Goal: Transaction & Acquisition: Purchase product/service

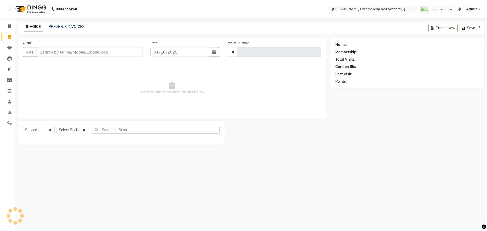
select select "service"
type input "0998"
select select "3468"
click at [58, 52] on input "Client" at bounding box center [89, 52] width 106 height 10
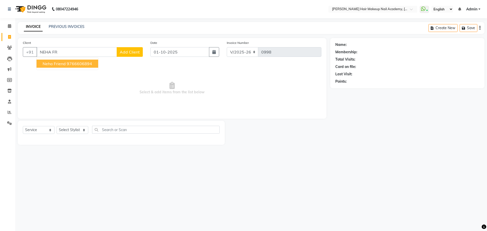
click at [65, 63] on button "Neha Friend 9766606894" at bounding box center [67, 64] width 62 height 8
type input "9766606894"
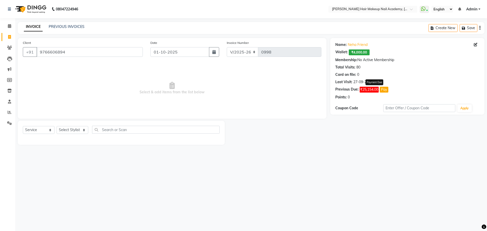
click at [383, 89] on button "Pay" at bounding box center [383, 90] width 9 height 6
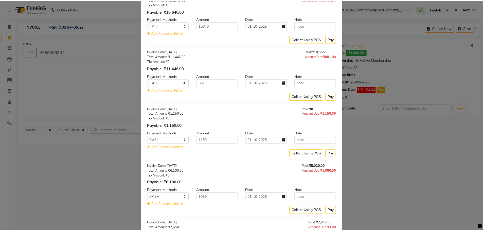
scroll to position [228, 0]
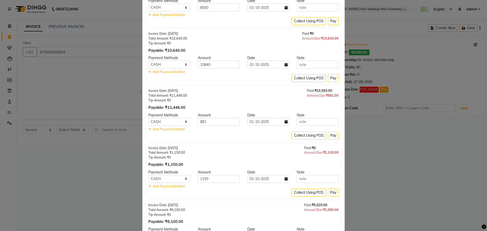
click at [223, 61] on div "Payment Methods Amount Date Note CASH CARD ONLINE CUSTOM GPay PayTM PhonePe UPI…" at bounding box center [243, 64] width 190 height 19
click at [224, 64] on input "10640" at bounding box center [219, 65] width 42 height 8
drag, startPoint x: 224, startPoint y: 64, endPoint x: 156, endPoint y: 70, distance: 67.8
click at [157, 71] on div "Payment Methods Amount Date Note CASH CARD ONLINE CUSTOM GPay PayTM PhonePe UPI…" at bounding box center [243, 64] width 190 height 19
type input "10000"
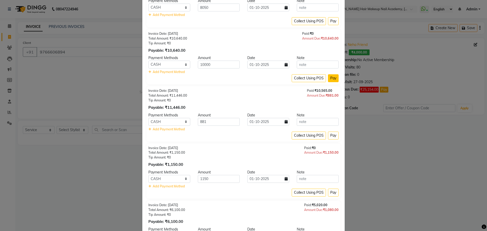
click at [333, 79] on button "Pay" at bounding box center [333, 78] width 11 height 8
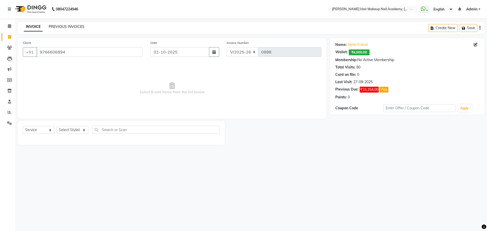
click at [66, 28] on link "PREVIOUS INVOICES" at bounding box center [67, 26] width 36 height 5
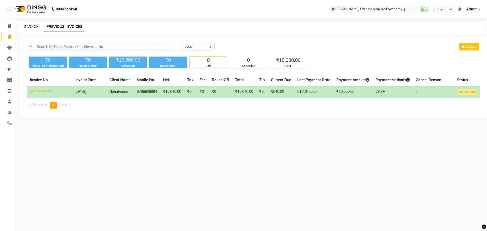
click at [33, 28] on link "INVOICE" at bounding box center [31, 26] width 14 height 5
select select "service"
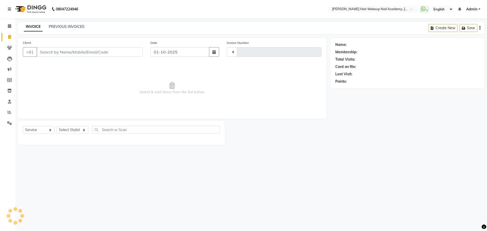
type input "0998"
select select "3468"
click at [82, 128] on select "Select Stylist Abhimanyu [PERSON_NAME] [PERSON_NAME][MEDICAL_DATA]" at bounding box center [73, 130] width 32 height 8
select select "45093"
click at [57, 126] on select "Select Stylist Abhimanyu [PERSON_NAME] [PERSON_NAME][MEDICAL_DATA]" at bounding box center [73, 130] width 32 height 8
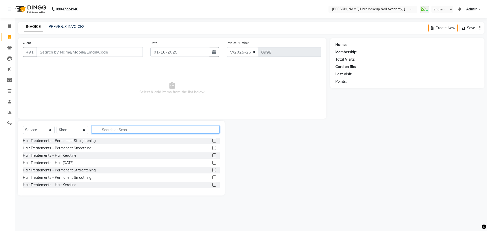
click at [134, 133] on input "text" at bounding box center [155, 130] width 127 height 8
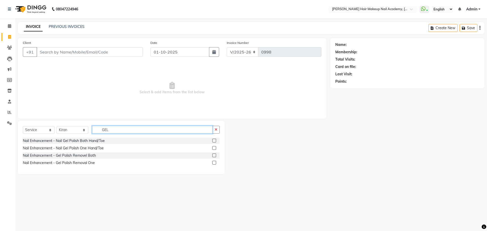
type input "GEL"
click at [214, 140] on label at bounding box center [214, 141] width 4 height 4
click at [214, 140] on input "checkbox" at bounding box center [213, 140] width 3 height 3
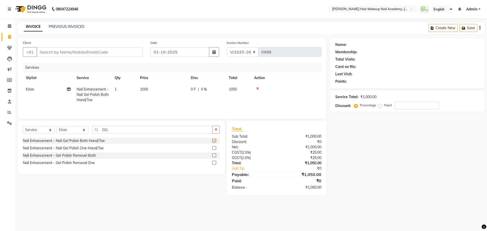
checkbox input "false"
click at [216, 131] on icon "button" at bounding box center [215, 130] width 3 height 4
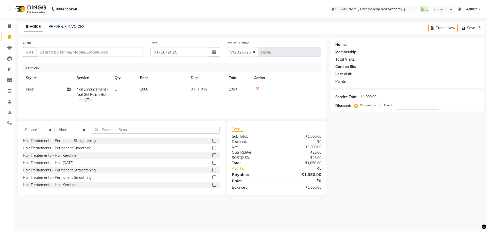
click at [170, 89] on td "1000" at bounding box center [162, 95] width 51 height 22
select select "45093"
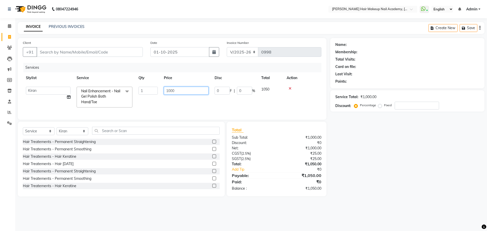
click at [174, 89] on input "1000" at bounding box center [186, 91] width 45 height 8
drag, startPoint x: 175, startPoint y: 89, endPoint x: 152, endPoint y: 93, distance: 23.2
click at [152, 93] on tr "Abhimanyu Ankita Anuradha Arjun Bhavika Kiran nikita Nail Enhancement - Nail Ge…" at bounding box center [172, 97] width 298 height 27
type input "700"
click at [372, 142] on div "Name: Membership: Total Visits: Card on file: Last Visit: Points: Service Total…" at bounding box center [409, 117] width 158 height 158
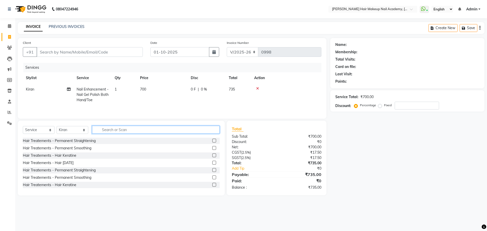
click at [118, 131] on input "text" at bounding box center [155, 130] width 127 height 8
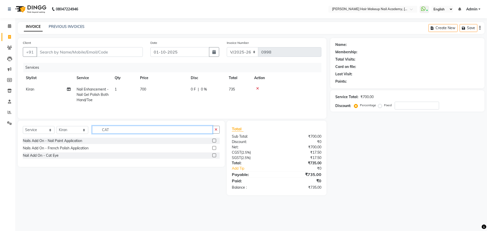
type input "CAT"
click at [213, 156] on label at bounding box center [214, 155] width 4 height 4
click at [213, 156] on input "checkbox" at bounding box center [213, 155] width 3 height 3
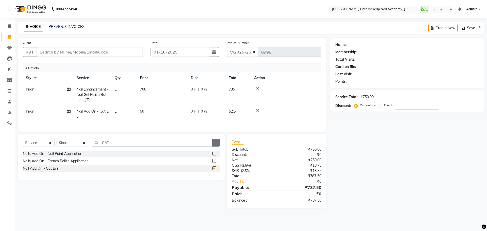
checkbox input "false"
click at [216, 144] on icon "button" at bounding box center [215, 143] width 3 height 4
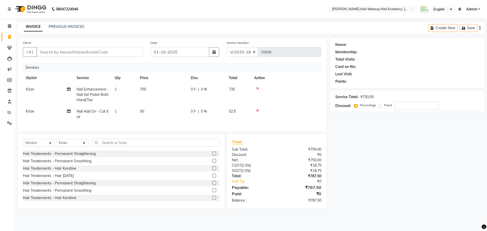
click at [122, 111] on td "1" at bounding box center [124, 114] width 25 height 17
select select "45093"
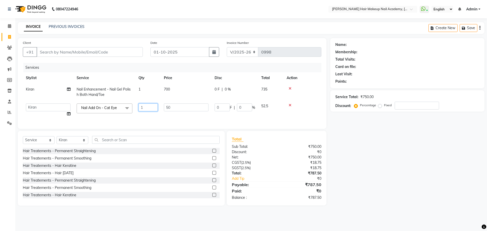
click at [142, 106] on input "1" at bounding box center [147, 107] width 19 height 8
drag, startPoint x: 142, startPoint y: 106, endPoint x: 128, endPoint y: 107, distance: 14.2
click at [128, 107] on tr "Abhimanyu Ankita Anuradha Arjun Bhavika Kiran nikita Nail Add On - Cat Eye x Ha…" at bounding box center [172, 109] width 298 height 19
type input "8"
click at [441, 169] on div "Name: Membership: Total Visits: Card on file: Last Visit: Points: Service Total…" at bounding box center [409, 122] width 158 height 168
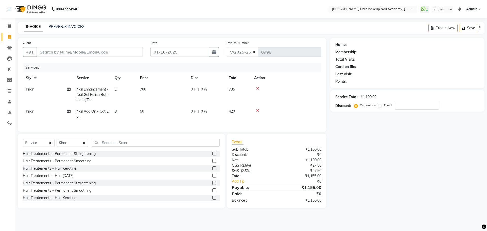
click at [479, 28] on icon "button" at bounding box center [479, 28] width 1 height 0
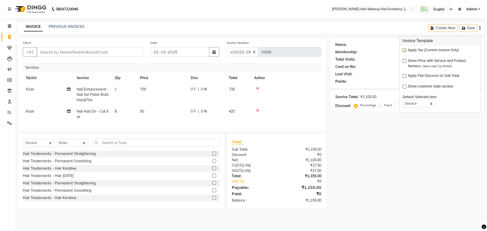
click at [404, 50] on label at bounding box center [404, 50] width 4 height 4
click at [404, 50] on input "checkbox" at bounding box center [403, 50] width 3 height 3
checkbox input "false"
click at [393, 179] on div "Name: Membership: Total Visits: Card on file: Last Visit: Points: Service Total…" at bounding box center [409, 123] width 158 height 170
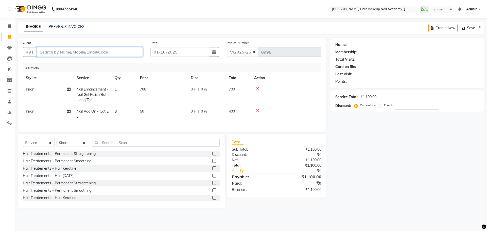
click at [134, 50] on input "Client" at bounding box center [89, 52] width 106 height 10
type input "9"
type input "0"
type input "9096664480"
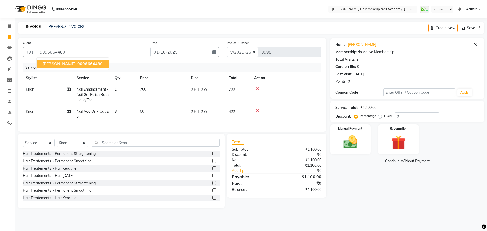
click at [90, 64] on span "909666448" at bounding box center [88, 63] width 23 height 5
click at [357, 153] on div "Manual Payment" at bounding box center [350, 139] width 42 height 31
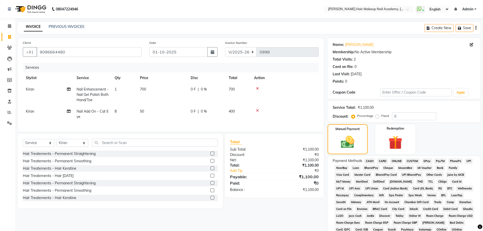
click at [369, 159] on span "CASH" at bounding box center [369, 161] width 11 height 6
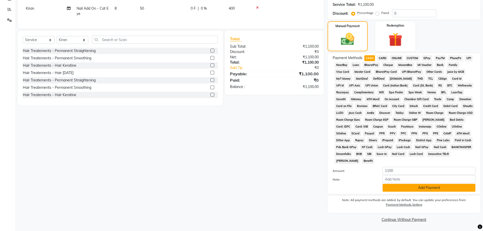
click at [390, 185] on button "Add Payment" at bounding box center [428, 188] width 93 height 8
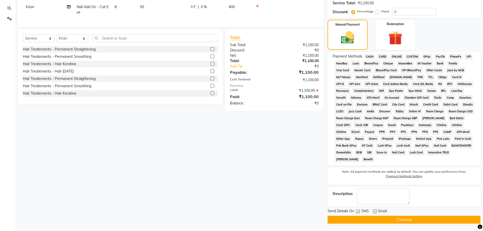
scroll to position [105, 0]
click at [399, 219] on button "Checkout" at bounding box center [403, 219] width 153 height 8
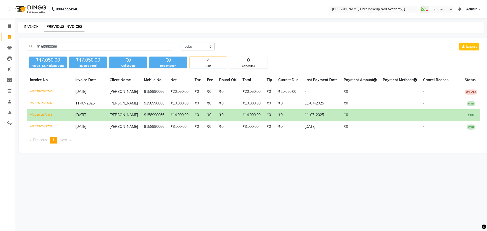
click at [24, 26] on link "INVOICE" at bounding box center [31, 26] width 14 height 5
select select "3468"
select select "service"
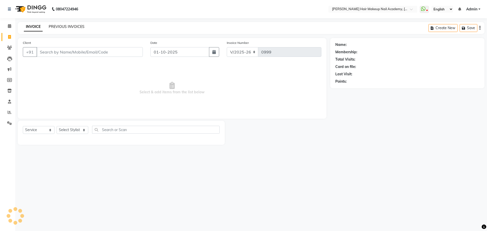
click at [79, 26] on link "PREVIOUS INVOICES" at bounding box center [67, 26] width 36 height 5
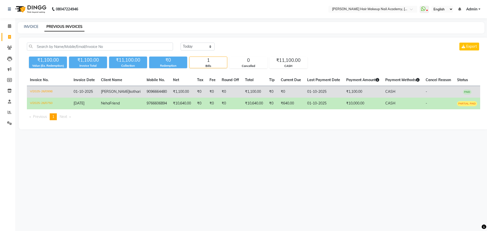
click at [255, 98] on td "₹1,100.00" at bounding box center [254, 92] width 24 height 12
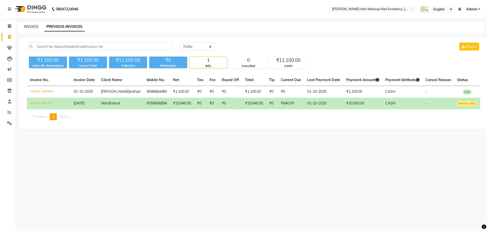
click at [26, 26] on link "INVOICE" at bounding box center [31, 26] width 14 height 5
select select "service"
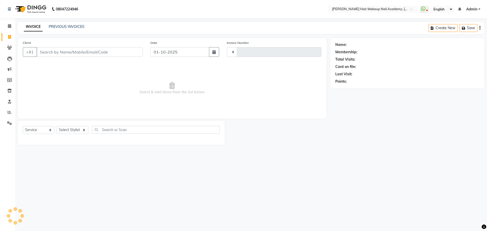
type input "0999"
select select "3468"
click at [85, 54] on input "Client" at bounding box center [89, 52] width 106 height 10
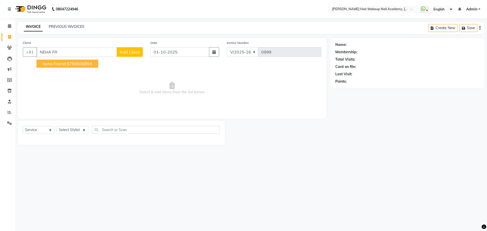
click at [88, 66] on button "Neha Friend 9766606894" at bounding box center [67, 64] width 62 height 8
type input "9766606894"
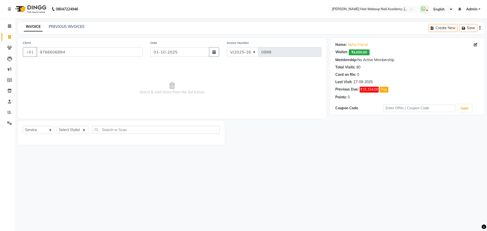
drag, startPoint x: 74, startPoint y: 136, endPoint x: 77, endPoint y: 133, distance: 4.3
click at [75, 135] on div "Select Service Product Membership Package Voucher Prepaid Gift Card Select Styl…" at bounding box center [121, 132] width 197 height 12
click at [77, 133] on select "Select Stylist Abhimanyu [PERSON_NAME] [PERSON_NAME][MEDICAL_DATA]" at bounding box center [73, 130] width 32 height 8
select select "88142"
click at [57, 126] on select "Select Stylist Abhimanyu [PERSON_NAME] [PERSON_NAME][MEDICAL_DATA]" at bounding box center [73, 130] width 32 height 8
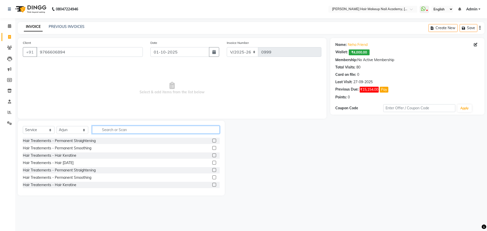
click at [127, 129] on input "text" at bounding box center [155, 130] width 127 height 8
type input "WASH"
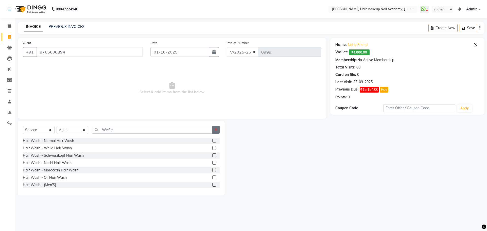
click at [217, 129] on icon "button" at bounding box center [215, 130] width 3 height 4
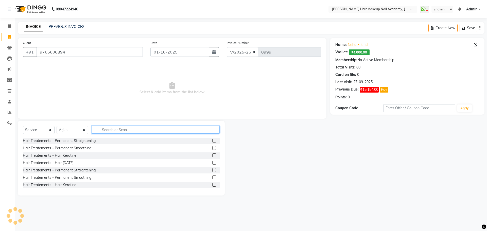
drag, startPoint x: 217, startPoint y: 129, endPoint x: 192, endPoint y: 130, distance: 25.6
click at [194, 130] on input "text" at bounding box center [155, 130] width 127 height 8
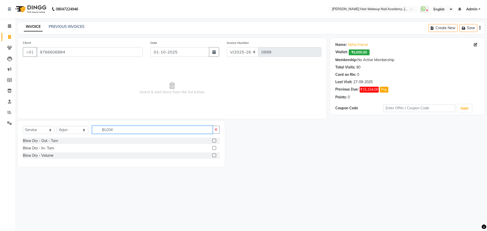
type input "BLOW"
click at [214, 141] on label at bounding box center [214, 141] width 4 height 4
click at [214, 141] on input "checkbox" at bounding box center [213, 140] width 3 height 3
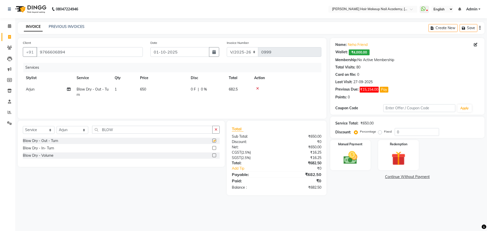
checkbox input "false"
click at [214, 130] on icon "button" at bounding box center [215, 130] width 3 height 4
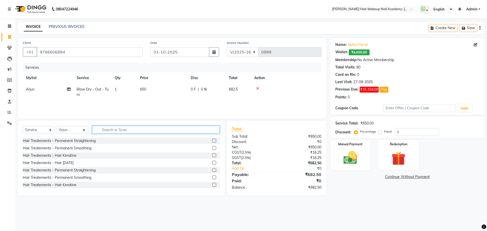
click at [124, 129] on input "text" at bounding box center [155, 130] width 127 height 8
click at [72, 133] on select "Select Stylist Abhimanyu [PERSON_NAME] [PERSON_NAME][MEDICAL_DATA]" at bounding box center [73, 130] width 32 height 8
select select "91743"
click at [57, 126] on select "Select Stylist Abhimanyu [PERSON_NAME] [PERSON_NAME][MEDICAL_DATA]" at bounding box center [73, 130] width 32 height 8
click at [120, 133] on div "Select Service Product Membership Package Voucher Prepaid Gift Card Select Styl…" at bounding box center [121, 132] width 197 height 12
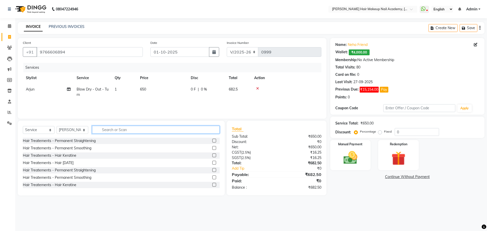
click at [122, 131] on input "text" at bounding box center [155, 130] width 127 height 8
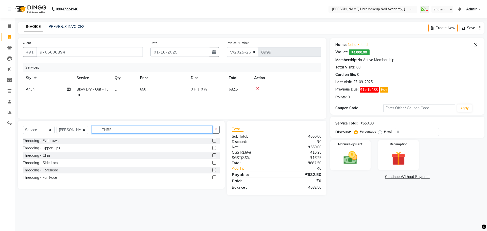
type input "THRE"
click at [214, 147] on label at bounding box center [214, 148] width 4 height 4
click at [214, 147] on input "checkbox" at bounding box center [213, 147] width 3 height 3
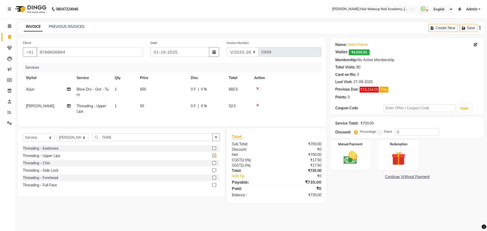
checkbox input "false"
click at [214, 165] on label at bounding box center [214, 163] width 4 height 4
click at [214, 165] on input "checkbox" at bounding box center [213, 162] width 3 height 3
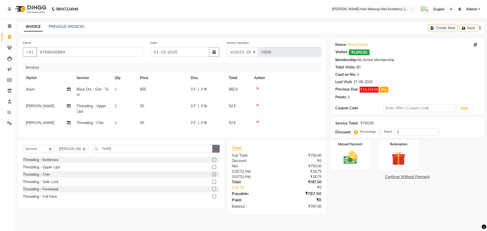
checkbox input "false"
click at [214, 153] on button "button" at bounding box center [215, 149] width 7 height 8
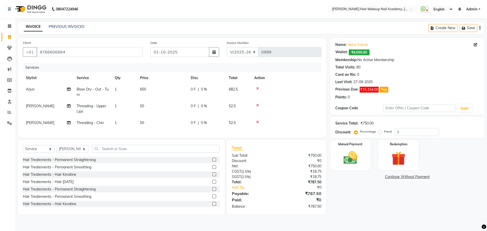
click at [193, 157] on div "Select Service Product Membership Package Voucher Prepaid Gift Card Select Styl…" at bounding box center [121, 151] width 197 height 12
click at [191, 153] on input "text" at bounding box center [155, 149] width 127 height 8
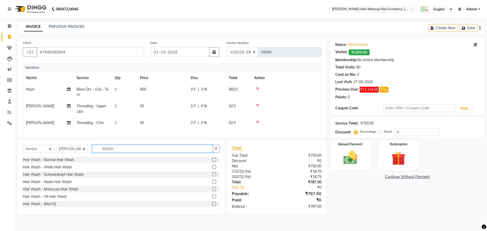
type input "WASH"
click at [75, 149] on select "Select Stylist Abhimanyu [PERSON_NAME] [PERSON_NAME][MEDICAL_DATA]" at bounding box center [73, 149] width 32 height 8
select select "88142"
click at [57, 149] on select "Select Stylist Abhimanyu [PERSON_NAME] [PERSON_NAME][MEDICAL_DATA]" at bounding box center [73, 149] width 32 height 8
click at [162, 153] on input "WASH" at bounding box center [152, 149] width 120 height 8
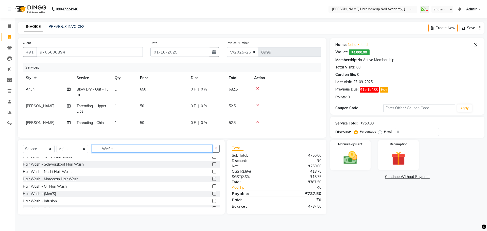
scroll to position [15, 0]
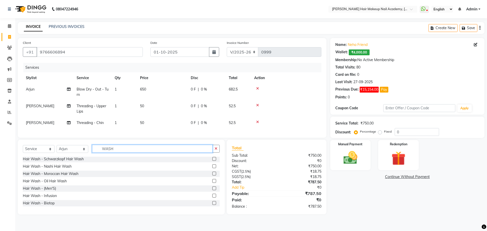
type input "WASH"
click at [212, 197] on label at bounding box center [214, 196] width 4 height 4
click at [212, 197] on input "checkbox" at bounding box center [213, 195] width 3 height 3
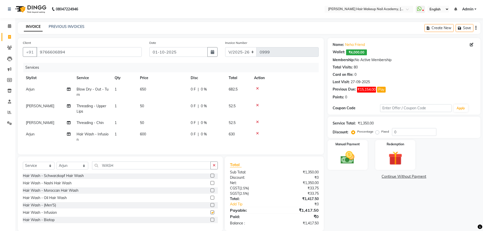
checkbox input "false"
click at [160, 133] on td "600" at bounding box center [162, 136] width 51 height 17
select select "88142"
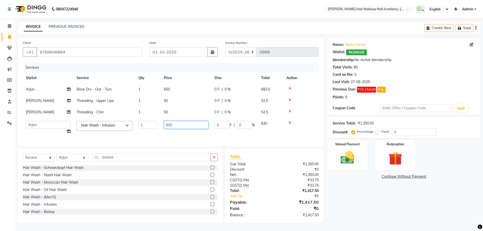
click at [170, 124] on input "600" at bounding box center [186, 125] width 45 height 8
type input "650"
click at [390, 209] on div "Name: Neha Friend Wallet: ₹4,000.00 Membership: No Active Membership Total Visi…" at bounding box center [405, 130] width 157 height 185
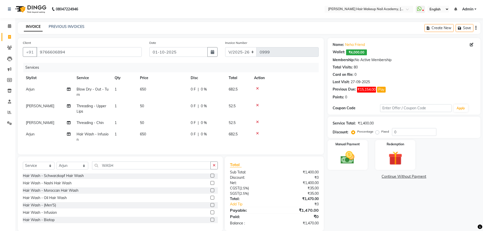
click at [476, 28] on icon "button" at bounding box center [475, 28] width 1 height 0
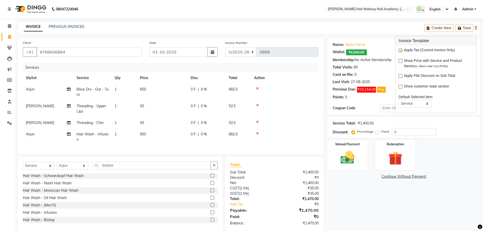
drag, startPoint x: 400, startPoint y: 50, endPoint x: 382, endPoint y: 115, distance: 67.7
click at [400, 51] on label at bounding box center [400, 50] width 4 height 4
click at [400, 51] on input "checkbox" at bounding box center [399, 50] width 3 height 3
checkbox input "false"
click at [374, 200] on div "Name: Neha Friend Wallet: ₹4,000.00 Membership: No Active Membership Total Visi…" at bounding box center [405, 134] width 157 height 193
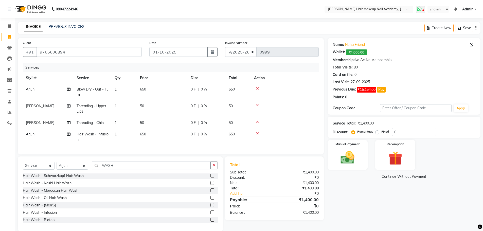
click at [423, 12] on span at bounding box center [420, 9] width 9 height 7
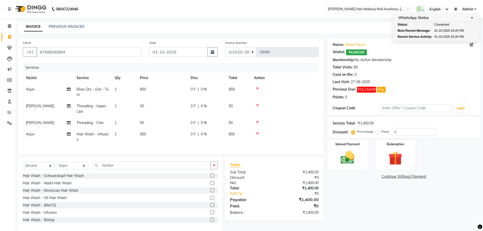
click at [429, 206] on div "Name: Neha Friend Wallet: ₹4,000.00 Membership: No Active Membership Total Visi…" at bounding box center [405, 134] width 157 height 193
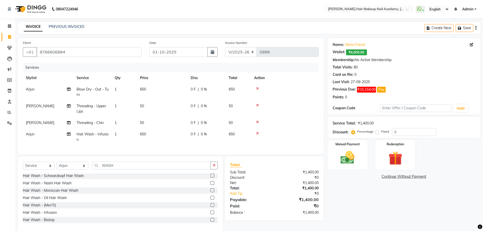
click at [420, 175] on link "Continue Without Payment" at bounding box center [403, 176] width 151 height 5
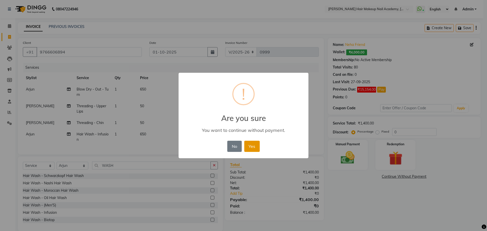
click at [255, 147] on button "Yes" at bounding box center [251, 146] width 15 height 11
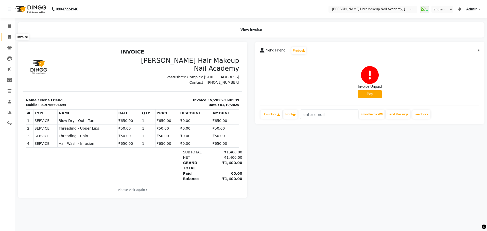
click at [9, 39] on span at bounding box center [9, 37] width 9 height 6
select select "service"
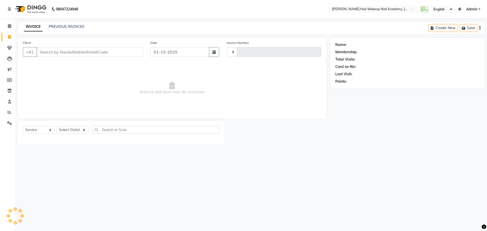
type input "1000"
select select "3468"
click at [73, 132] on select "Select Stylist" at bounding box center [73, 130] width 32 height 8
select select "88279"
click at [57, 126] on select "Select Stylist Abhimanyu [PERSON_NAME] [PERSON_NAME][MEDICAL_DATA]" at bounding box center [73, 130] width 32 height 8
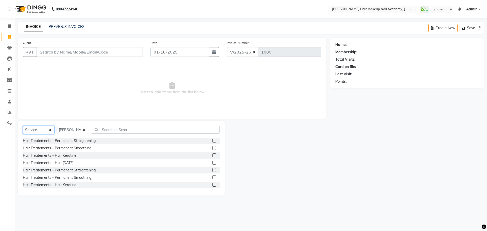
click at [47, 130] on select "Select Service Product Membership Package Voucher Prepaid Gift Card" at bounding box center [39, 130] width 32 height 8
select select "product"
click at [23, 126] on select "Select Service Product Membership Package Voucher Prepaid Gift Card" at bounding box center [39, 130] width 32 height 8
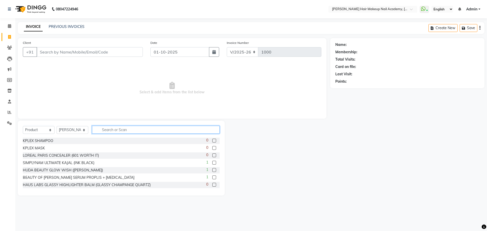
click at [111, 129] on input "text" at bounding box center [155, 130] width 127 height 8
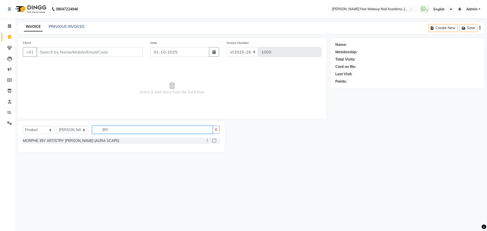
type input "35Y"
click at [216, 141] on label at bounding box center [214, 141] width 4 height 4
click at [215, 141] on input "checkbox" at bounding box center [213, 140] width 3 height 3
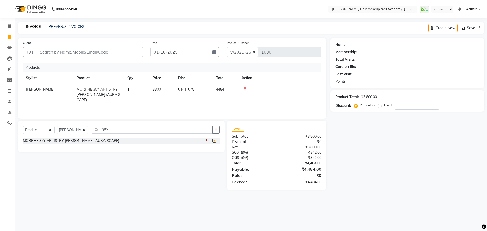
checkbox input "false"
drag, startPoint x: 212, startPoint y: 130, endPoint x: 209, endPoint y: 131, distance: 2.6
click at [211, 131] on input "35Y" at bounding box center [152, 130] width 120 height 8
click at [205, 131] on input "35Y" at bounding box center [152, 130] width 120 height 8
click at [216, 129] on icon "button" at bounding box center [215, 130] width 3 height 4
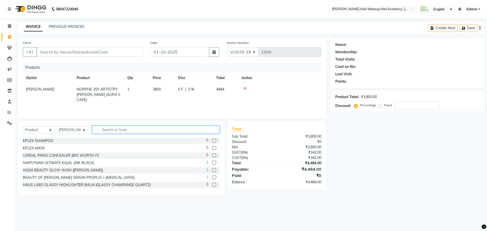
drag, startPoint x: 214, startPoint y: 129, endPoint x: 207, endPoint y: 129, distance: 7.9
click at [214, 129] on input "text" at bounding box center [155, 130] width 127 height 8
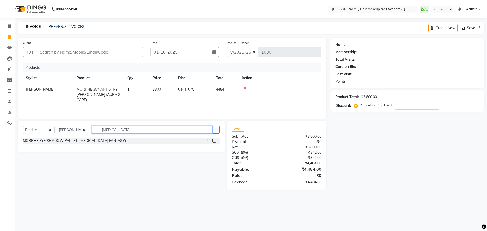
type input "PULP"
click at [213, 140] on label at bounding box center [214, 141] width 4 height 4
click at [213, 140] on input "checkbox" at bounding box center [213, 140] width 3 height 3
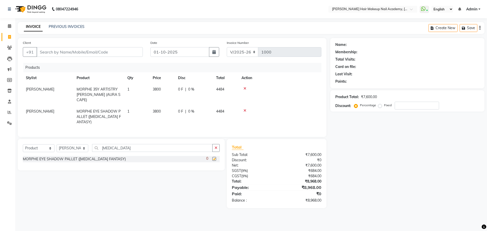
checkbox input "false"
click at [214, 144] on button "button" at bounding box center [215, 148] width 7 height 8
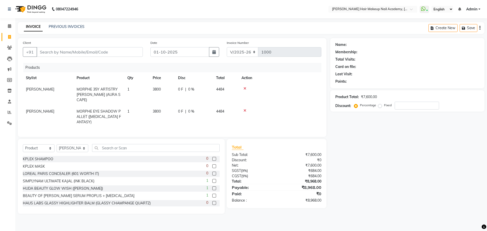
click at [155, 89] on span "3800" at bounding box center [157, 89] width 8 height 5
select select "88279"
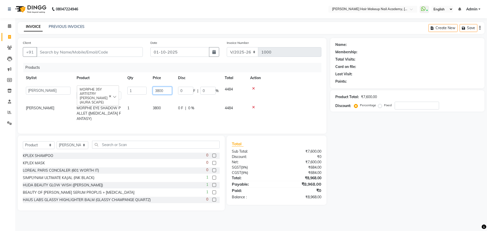
click at [158, 91] on input "3800" at bounding box center [162, 91] width 19 height 8
click at [157, 91] on input "3800" at bounding box center [162, 91] width 19 height 8
click at [254, 88] on div at bounding box center [284, 89] width 68 height 4
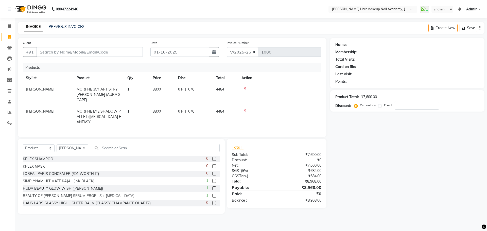
click at [254, 88] on div at bounding box center [279, 89] width 77 height 4
click at [244, 87] on icon at bounding box center [244, 89] width 3 height 4
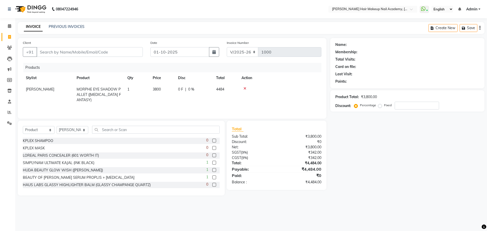
click at [246, 87] on icon at bounding box center [244, 89] width 3 height 4
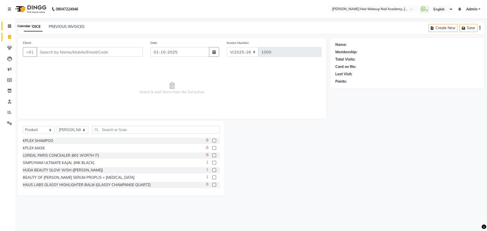
click at [10, 25] on icon at bounding box center [9, 26] width 3 height 4
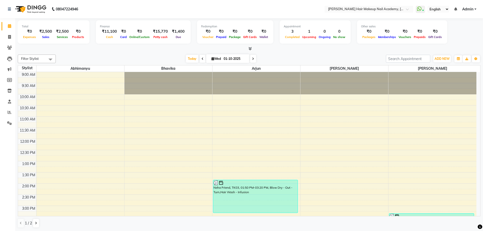
click at [242, 62] on input "01-10-2025" at bounding box center [234, 59] width 25 height 8
select select "10"
select select "2025"
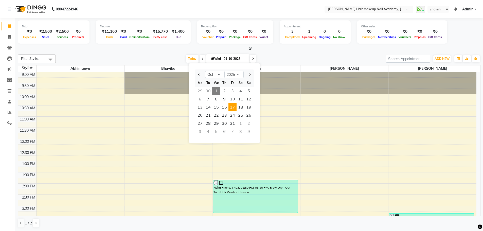
click at [235, 108] on span "17" at bounding box center [232, 107] width 8 height 8
type input "[DATE]"
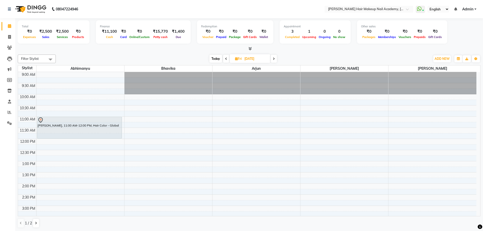
click at [49, 58] on span at bounding box center [50, 59] width 10 height 10
click at [24, 123] on div "Kiran" at bounding box center [37, 123] width 32 height 5
checkbox input "true"
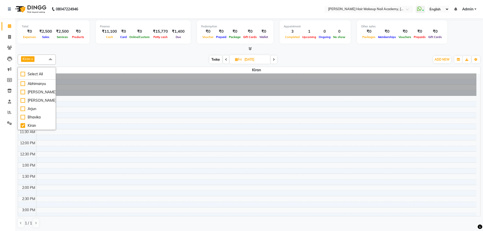
click at [166, 128] on div "9:00 AM 9:30 AM 10:00 AM 10:30 AM 11:00 AM 11:30 AM 12:00 PM 12:30 PM 1:00 PM 1…" at bounding box center [247, 218] width 458 height 290
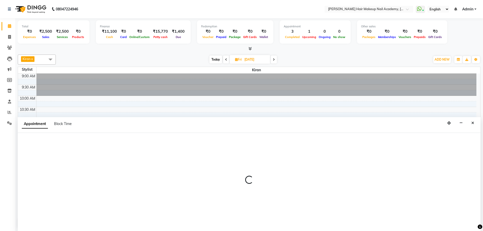
scroll to position [0, 0]
select select "45093"
select select "tentative"
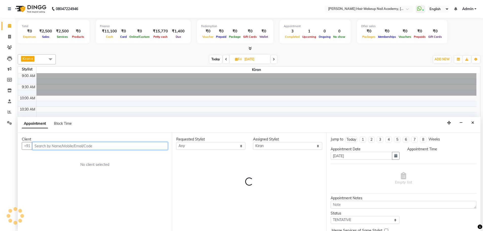
select select "675"
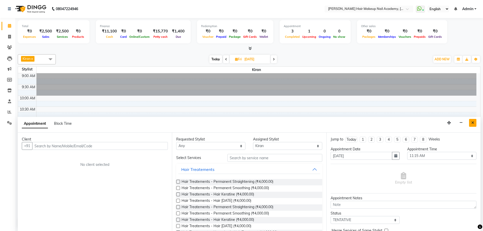
drag, startPoint x: 471, startPoint y: 123, endPoint x: 458, endPoint y: 127, distance: 13.5
click at [471, 123] on icon "Close" at bounding box center [472, 123] width 3 height 4
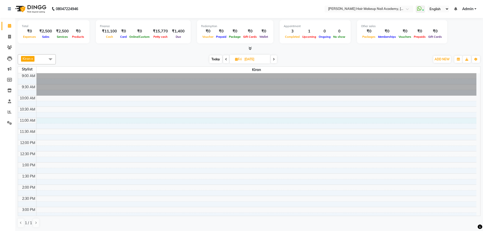
click at [55, 119] on div "9:00 AM 9:30 AM 10:00 AM 10:30 AM 11:00 AM 11:30 AM 12:00 PM 12:30 PM 1:00 PM 1…" at bounding box center [247, 218] width 458 height 290
select select "45093"
select select "660"
select select "tentative"
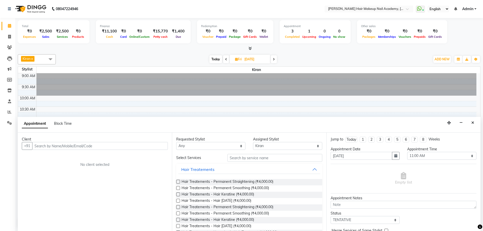
click at [95, 147] on input "text" at bounding box center [100, 146] width 136 height 8
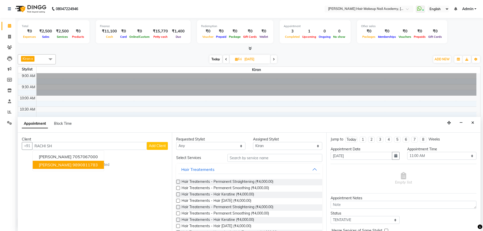
click at [90, 166] on button "rachi shah 9890811783" at bounding box center [68, 165] width 71 height 8
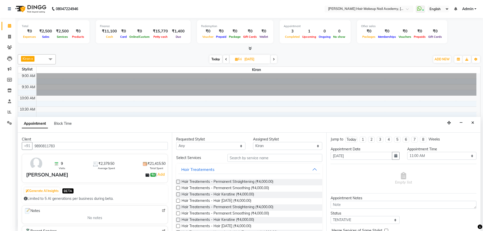
type input "9890811783"
click at [271, 157] on input "text" at bounding box center [274, 158] width 95 height 8
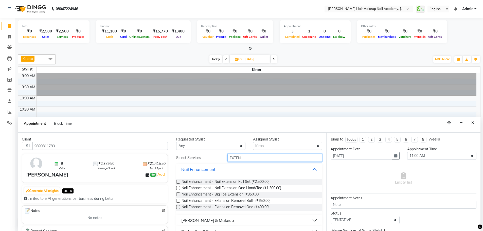
type input "EXTEN"
click at [177, 181] on label at bounding box center [178, 182] width 4 height 4
click at [177, 181] on input "checkbox" at bounding box center [177, 181] width 3 height 3
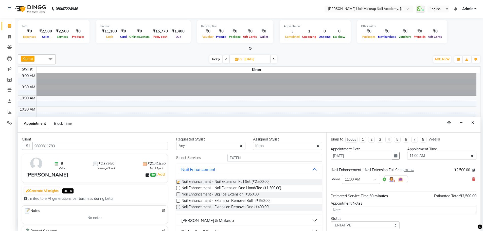
checkbox input "false"
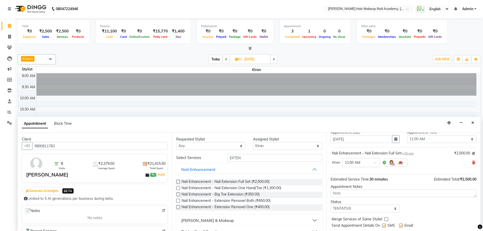
scroll to position [30, 0]
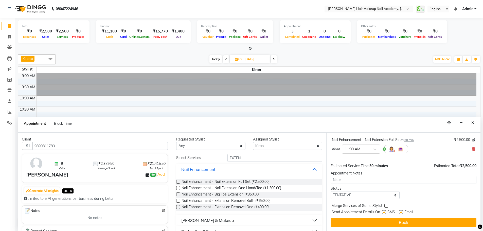
click at [416, 221] on button "Book" at bounding box center [403, 222] width 146 height 9
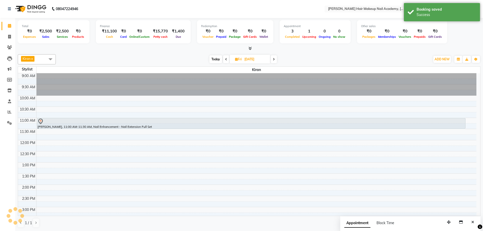
scroll to position [0, 0]
click at [240, 57] on span "Fri 17-10-2025" at bounding box center [250, 59] width 41 height 9
click at [250, 58] on input "[DATE]" at bounding box center [255, 60] width 25 height 8
select select "10"
select select "2025"
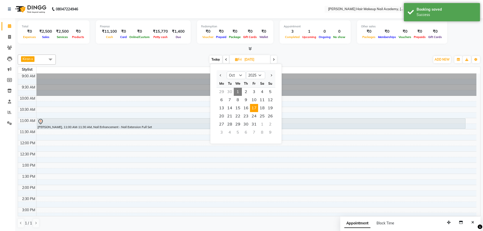
click at [240, 93] on span "1" at bounding box center [238, 92] width 8 height 8
type input "01-10-2025"
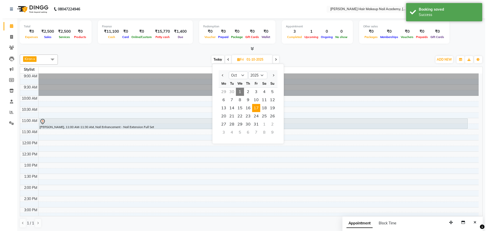
scroll to position [134, 0]
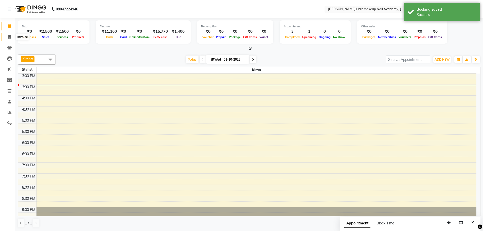
click at [10, 36] on icon at bounding box center [9, 37] width 3 height 4
select select "service"
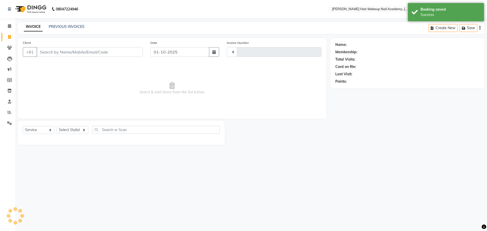
type input "1000"
select select "3468"
click at [77, 28] on link "PREVIOUS INVOICES" at bounding box center [67, 26] width 36 height 5
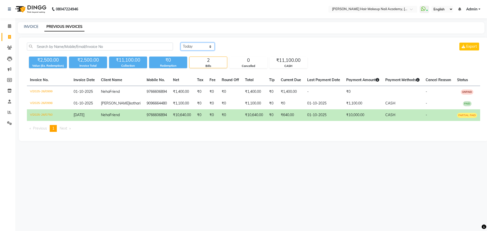
click at [198, 49] on select "Today Yesterday Custom Range" at bounding box center [197, 47] width 34 height 8
click at [36, 27] on link "INVOICE" at bounding box center [31, 26] width 14 height 5
select select "service"
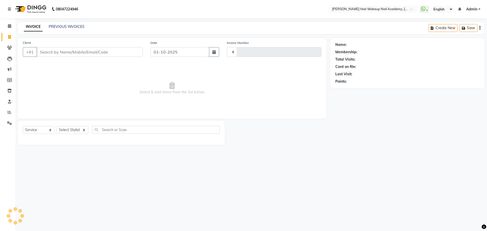
type input "1000"
select select "3468"
click at [78, 27] on link "PREVIOUS INVOICES" at bounding box center [67, 26] width 36 height 5
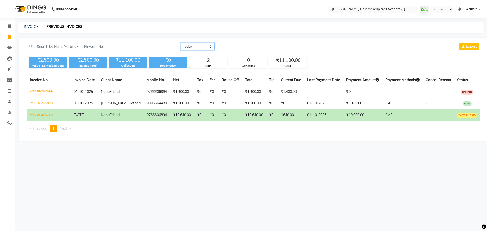
click at [192, 49] on select "Today Yesterday Custom Range" at bounding box center [197, 47] width 34 height 8
click at [31, 26] on link "INVOICE" at bounding box center [31, 26] width 14 height 5
select select "3468"
select select "service"
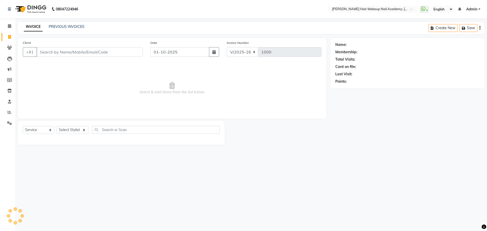
drag, startPoint x: 61, startPoint y: 47, endPoint x: 62, endPoint y: 50, distance: 2.8
click at [62, 49] on input "Client" at bounding box center [89, 52] width 106 height 10
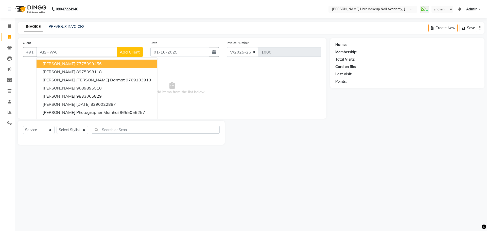
click at [49, 65] on span "[PERSON_NAME]" at bounding box center [59, 63] width 33 height 5
type input "7775099456"
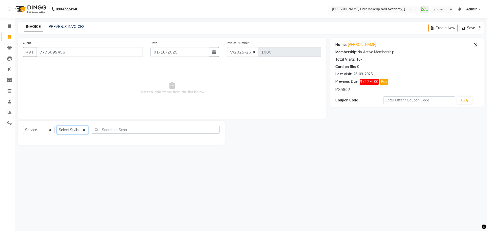
click at [67, 127] on select "Select Stylist Abhimanyu [PERSON_NAME] [PERSON_NAME][MEDICAL_DATA]" at bounding box center [73, 130] width 32 height 8
select select "88142"
click at [57, 126] on select "Select Stylist Abhimanyu [PERSON_NAME] [PERSON_NAME][MEDICAL_DATA]" at bounding box center [73, 130] width 32 height 8
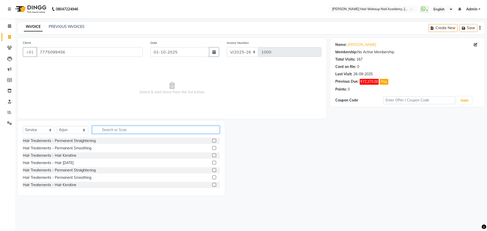
click at [122, 132] on input "text" at bounding box center [155, 130] width 127 height 8
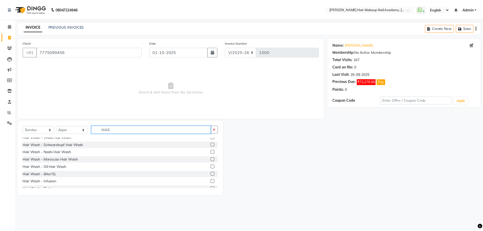
scroll to position [15, 0]
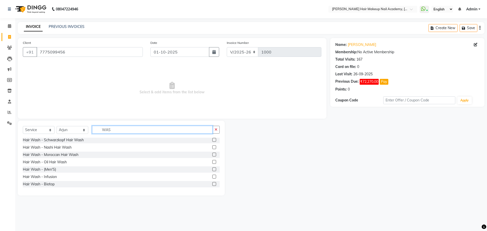
type input "WAS"
drag, startPoint x: 210, startPoint y: 177, endPoint x: 209, endPoint y: 174, distance: 3.1
click at [212, 177] on label at bounding box center [214, 177] width 4 height 4
click at [212, 177] on input "checkbox" at bounding box center [213, 176] width 3 height 3
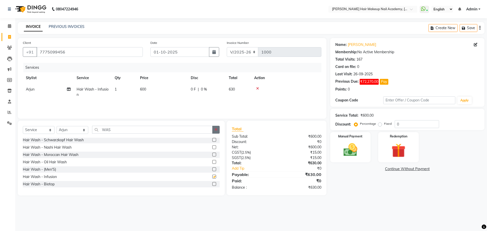
checkbox input "false"
click at [215, 130] on icon "button" at bounding box center [215, 130] width 3 height 4
click at [141, 89] on span "600" at bounding box center [143, 89] width 6 height 5
select select "88142"
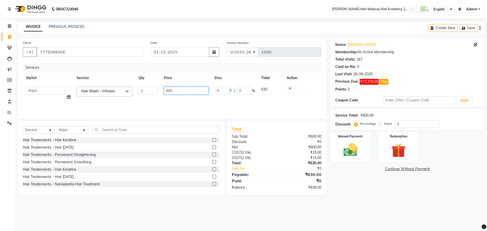
click at [168, 92] on input "600" at bounding box center [186, 91] width 45 height 8
type input "500"
click at [360, 202] on main "INVOICE PREVIOUS INVOICES Create New Save Client +91 7775099456 Date 01-10-2025…" at bounding box center [250, 112] width 471 height 181
click at [480, 28] on icon "button" at bounding box center [479, 28] width 1 height 0
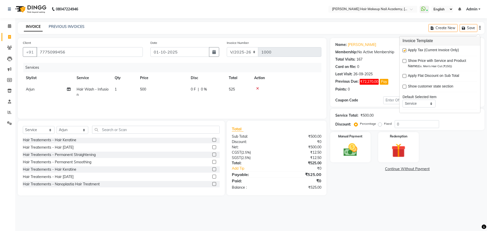
click at [404, 48] on div "Apply Tax (Current Invoice Only)" at bounding box center [439, 50] width 75 height 6
click at [405, 51] on label at bounding box center [404, 50] width 4 height 4
click at [405, 51] on input "checkbox" at bounding box center [403, 50] width 3 height 3
checkbox input "false"
click at [362, 193] on div "Name: Aishwariya Membership: No Active Membership Total Visits: 167 Card on fil…" at bounding box center [409, 116] width 158 height 157
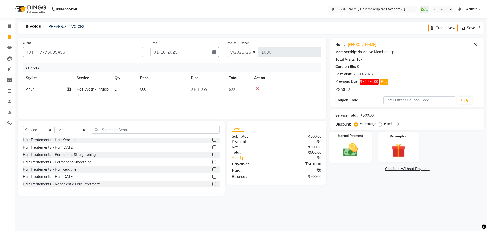
click at [338, 152] on img at bounding box center [350, 149] width 24 height 17
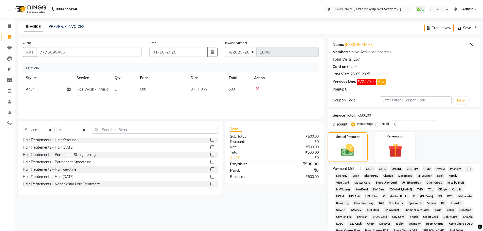
click at [368, 169] on span "CASH" at bounding box center [369, 169] width 11 height 6
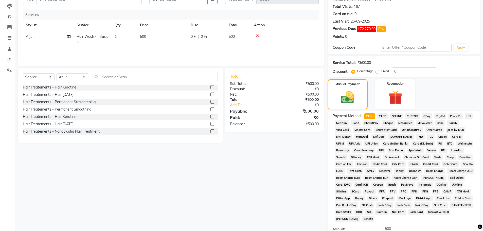
scroll to position [76, 0]
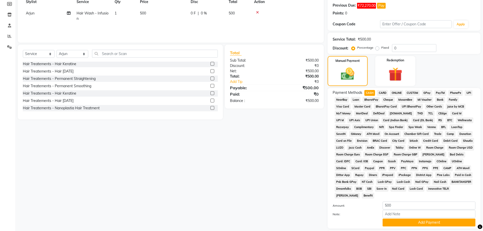
click at [436, 227] on div "Payment Methods CASH CARD ONLINE CUSTOM GPay PayTM PhonePe UPI NearBuy Loan Bha…" at bounding box center [403, 158] width 153 height 140
click at [436, 223] on button "Add Payment" at bounding box center [428, 222] width 93 height 8
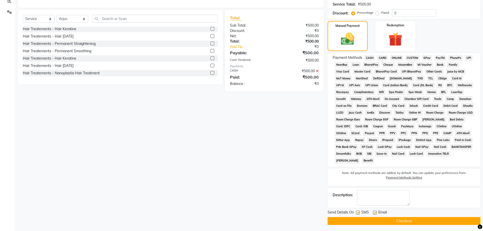
scroll to position [113, 0]
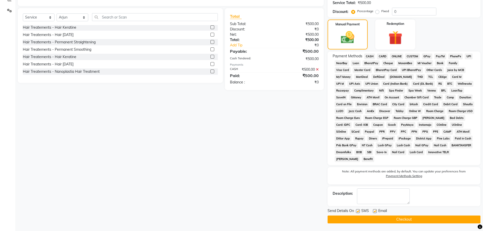
click at [423, 219] on button "Checkout" at bounding box center [403, 219] width 153 height 8
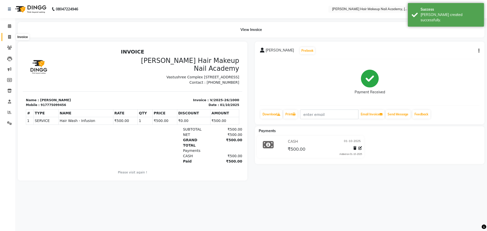
click at [10, 35] on icon at bounding box center [9, 37] width 3 height 4
select select "service"
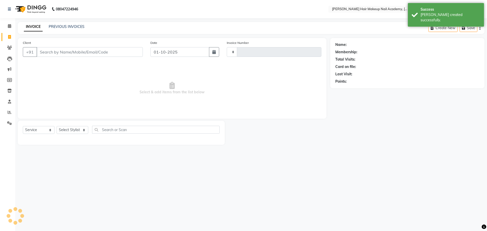
type input "1001"
select select "3468"
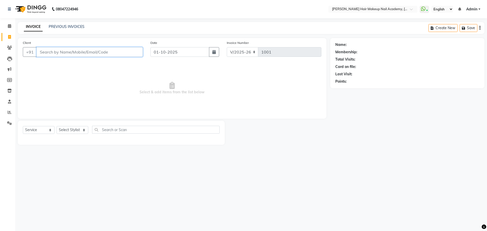
click at [66, 53] on input "Client" at bounding box center [89, 52] width 106 height 10
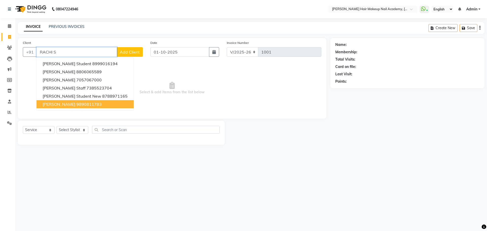
click at [97, 102] on button "rachi shah 9890811783" at bounding box center [84, 104] width 97 height 8
type input "9890811783"
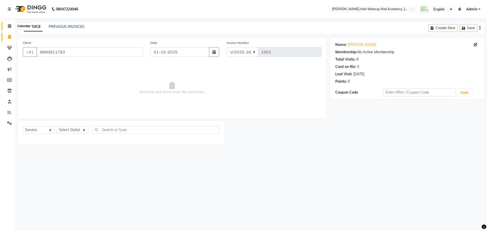
click at [8, 25] on icon at bounding box center [9, 26] width 3 height 4
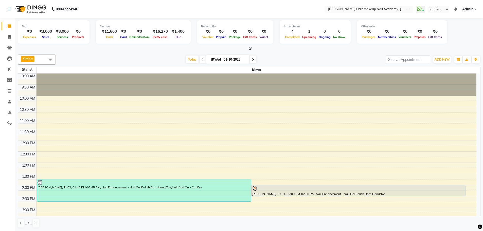
click at [242, 62] on input "01-10-2025" at bounding box center [234, 60] width 25 height 8
select select "10"
select select "2025"
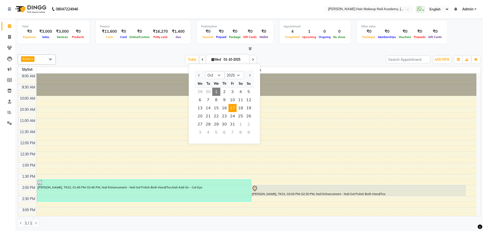
click at [230, 110] on span "17" at bounding box center [232, 108] width 8 height 8
type input "[DATE]"
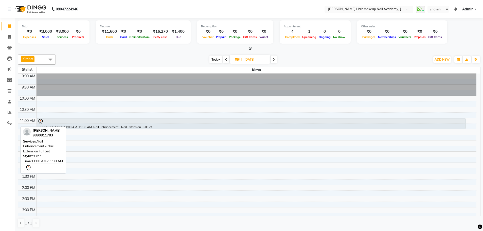
click at [96, 122] on div at bounding box center [251, 122] width 427 height 6
select select "7"
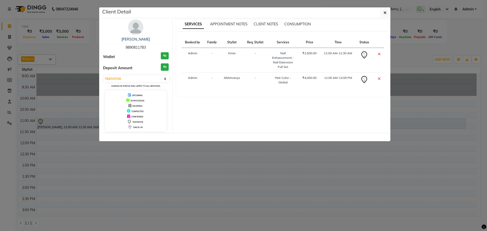
click at [344, 179] on ngb-modal-window "Client Detail rachi shah 9890811783 Wallet ₹0 Deposit Amount ₹0 Select CONFIRME…" at bounding box center [243, 115] width 487 height 231
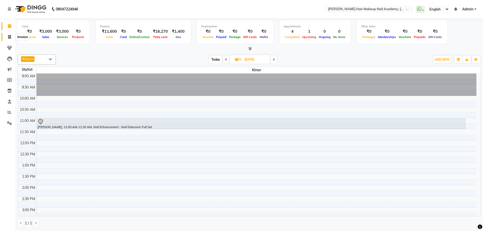
click at [8, 36] on icon at bounding box center [9, 37] width 3 height 4
select select "service"
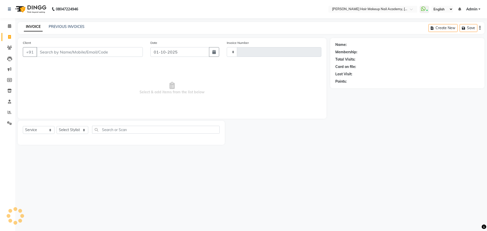
click at [69, 48] on input "Client" at bounding box center [89, 52] width 106 height 10
type input "1001"
select select "3468"
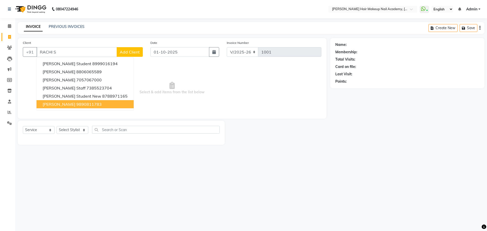
click at [76, 104] on ngb-highlight "9890811783" at bounding box center [88, 104] width 25 height 5
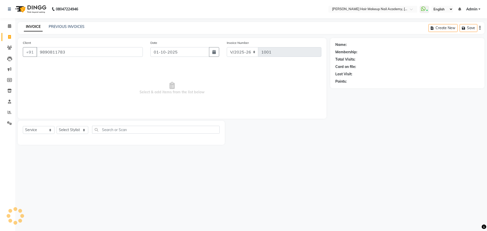
type input "9890811783"
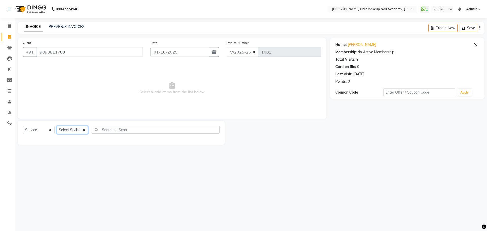
click at [68, 129] on select "Select Stylist Abhimanyu [PERSON_NAME] [PERSON_NAME][MEDICAL_DATA]" at bounding box center [73, 130] width 32 height 8
select select "88142"
click at [57, 126] on select "Select Stylist Abhimanyu [PERSON_NAME] [PERSON_NAME][MEDICAL_DATA]" at bounding box center [73, 130] width 32 height 8
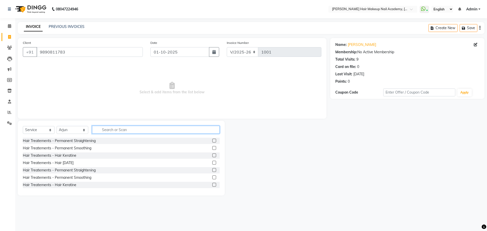
click at [116, 130] on input "text" at bounding box center [155, 130] width 127 height 8
type input "WAS"
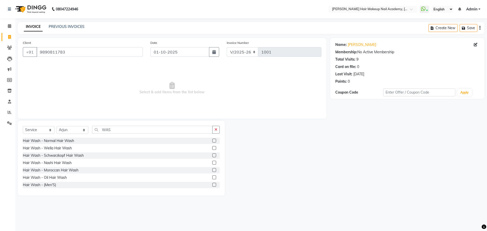
click at [212, 156] on label at bounding box center [214, 155] width 4 height 4
click at [212, 156] on input "checkbox" at bounding box center [213, 155] width 3 height 3
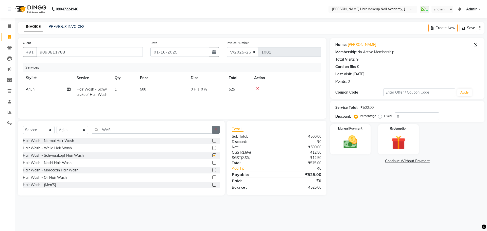
checkbox input "false"
click at [216, 131] on button "button" at bounding box center [215, 130] width 7 height 8
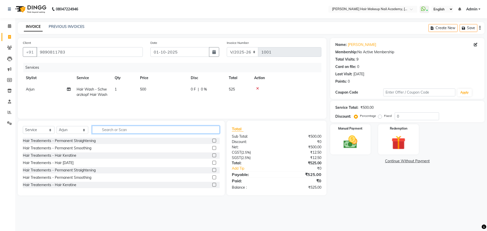
click at [216, 131] on input "text" at bounding box center [155, 130] width 127 height 8
click at [158, 129] on input "text" at bounding box center [155, 130] width 127 height 8
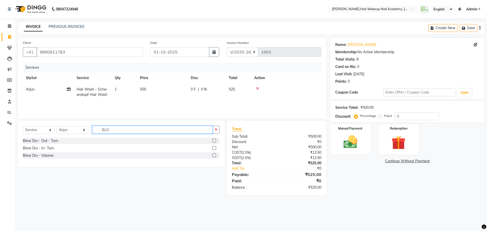
type input "BLO"
click at [215, 141] on label at bounding box center [214, 141] width 4 height 4
click at [215, 141] on input "checkbox" at bounding box center [213, 140] width 3 height 3
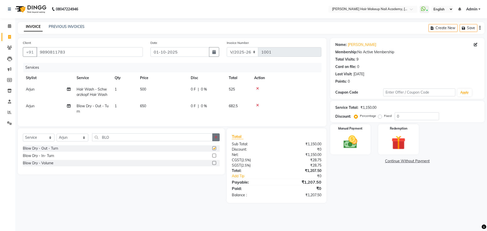
checkbox input "false"
click at [215, 139] on icon "button" at bounding box center [215, 137] width 3 height 4
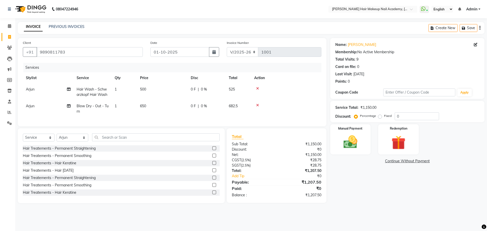
click at [479, 28] on icon "button" at bounding box center [479, 28] width 1 height 0
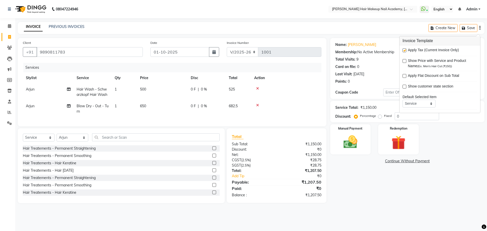
click at [405, 50] on label at bounding box center [404, 50] width 4 height 4
click at [405, 50] on input "checkbox" at bounding box center [403, 50] width 3 height 3
checkbox input "false"
click at [372, 201] on div "Name: Rachi Shah Membership: No Active Membership Total Visits: 9 Card on file:…" at bounding box center [409, 120] width 158 height 165
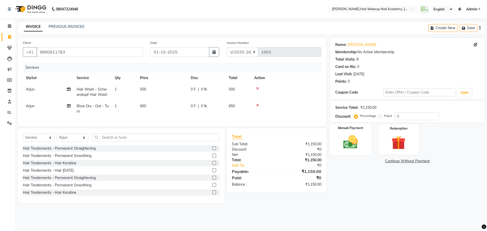
click at [356, 146] on img at bounding box center [350, 142] width 24 height 17
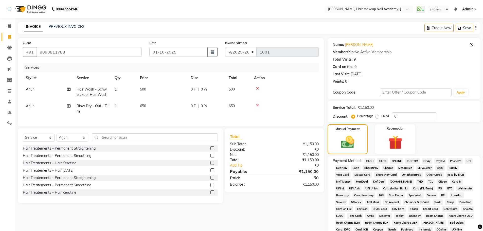
click at [429, 161] on span "GPay" at bounding box center [427, 161] width 10 height 6
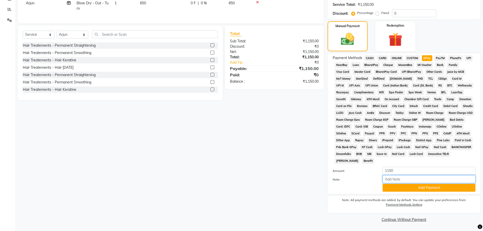
click at [418, 180] on input "Note:" at bounding box center [428, 179] width 93 height 8
type input "Atul Mishra"
click at [397, 189] on button "Add Payment" at bounding box center [428, 188] width 93 height 8
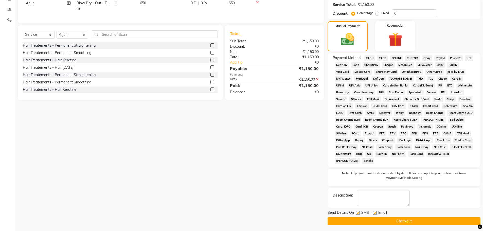
click at [401, 218] on button "Checkout" at bounding box center [403, 221] width 153 height 8
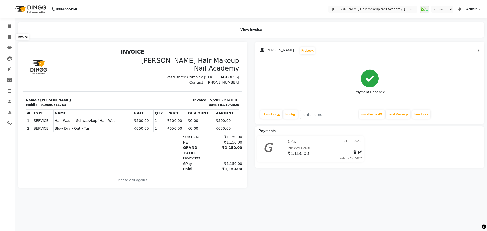
click at [10, 37] on icon at bounding box center [9, 37] width 3 height 4
select select "service"
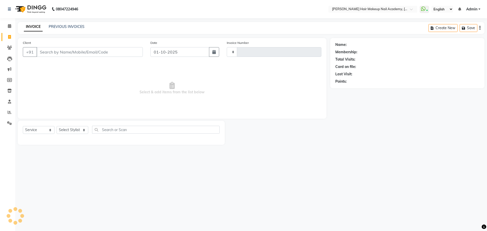
type input "1002"
select select "3468"
click at [62, 28] on link "PREVIOUS INVOICES" at bounding box center [67, 26] width 36 height 5
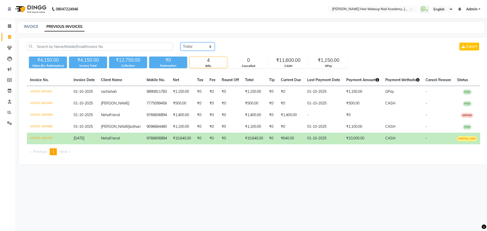
click at [208, 46] on select "Today Yesterday Custom Range" at bounding box center [197, 47] width 34 height 8
select select "range"
click at [180, 43] on select "Today Yesterday Custom Range" at bounding box center [197, 47] width 34 height 8
click at [248, 49] on input "01-10-2025" at bounding box center [238, 46] width 35 height 7
select select "10"
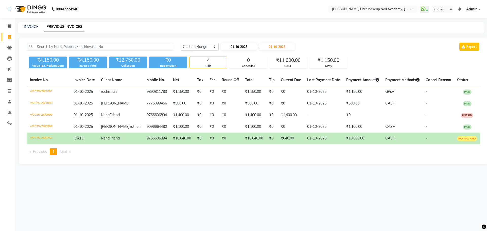
select select "2025"
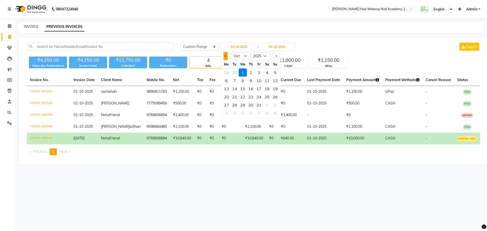
click at [225, 58] on button "Previous month" at bounding box center [225, 56] width 4 height 8
select select "9"
click at [227, 97] on div "22" at bounding box center [226, 97] width 8 height 8
type input "22-09-2025"
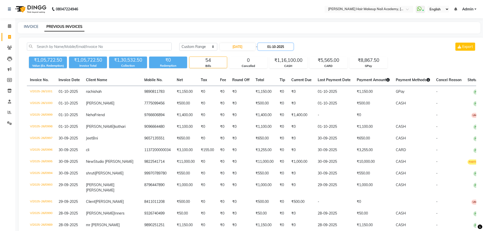
click at [290, 47] on input "01-10-2025" at bounding box center [275, 46] width 35 height 7
select select "10"
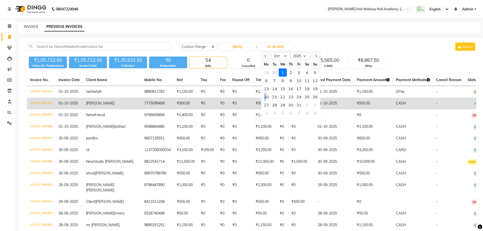
drag, startPoint x: 267, startPoint y: 98, endPoint x: 264, endPoint y: 98, distance: 3.3
click at [262, 99] on div "20" at bounding box center [266, 97] width 8 height 8
type input "20-10-2025"
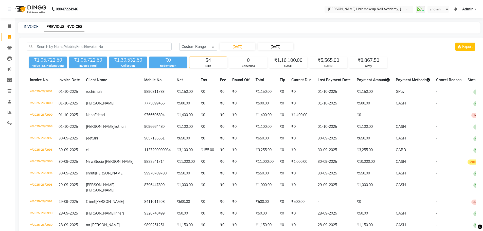
drag, startPoint x: 280, startPoint y: 41, endPoint x: 280, endPoint y: 44, distance: 3.1
drag, startPoint x: 280, startPoint y: 44, endPoint x: 278, endPoint y: 48, distance: 4.0
click at [279, 46] on input "20-10-2025" at bounding box center [275, 46] width 35 height 7
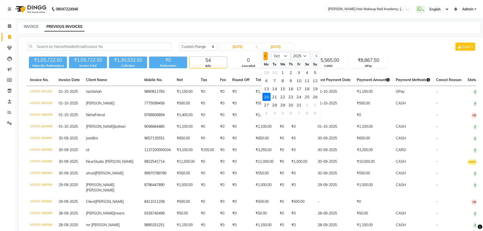
click at [265, 57] on button "Previous month" at bounding box center [265, 56] width 4 height 8
select select "9"
click at [266, 99] on div "22" at bounding box center [266, 97] width 8 height 8
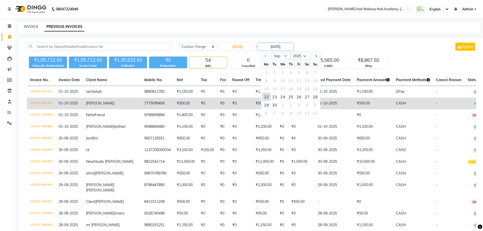
type input "22-09-2025"
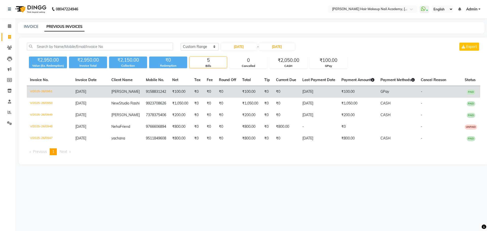
click at [355, 91] on td "₹100.00" at bounding box center [357, 92] width 39 height 12
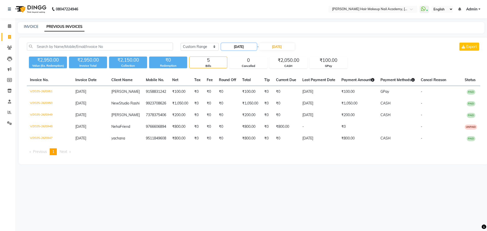
click at [241, 50] on input "22-09-2025" at bounding box center [238, 46] width 35 height 7
select select "9"
select select "2025"
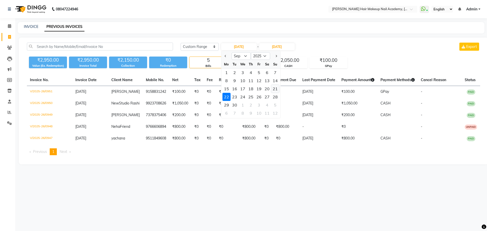
click at [277, 89] on div "21" at bounding box center [275, 89] width 8 height 8
type input "21-09-2025"
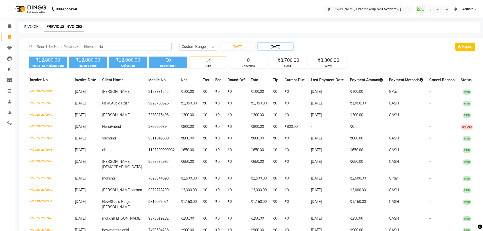
click at [284, 48] on input "22-09-2025" at bounding box center [275, 46] width 35 height 7
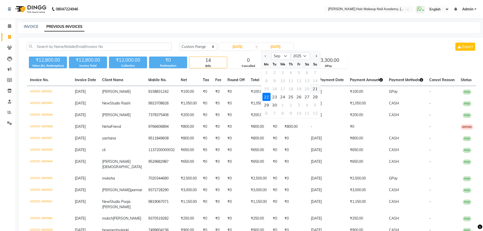
click at [315, 92] on div "21" at bounding box center [315, 89] width 8 height 8
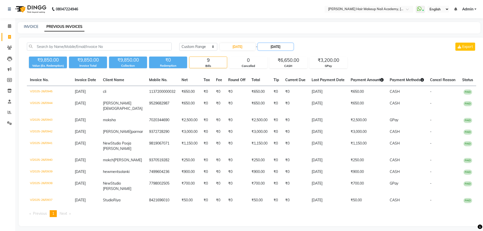
click at [277, 46] on input "21-09-2025" at bounding box center [275, 46] width 35 height 7
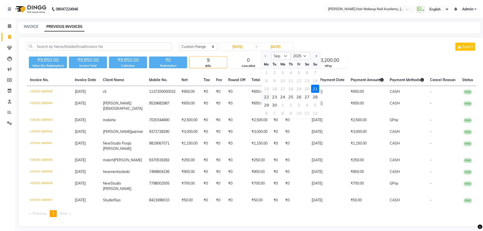
click at [268, 98] on div "22" at bounding box center [266, 97] width 8 height 8
type input "22-09-2025"
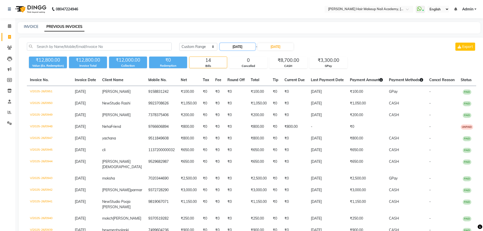
click at [250, 48] on input "21-09-2025" at bounding box center [237, 46] width 35 height 7
select select "9"
select select "2025"
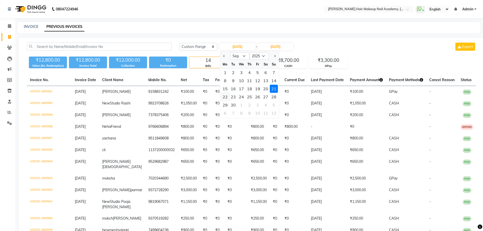
click at [221, 99] on div "22" at bounding box center [225, 97] width 8 height 8
type input "22-09-2025"
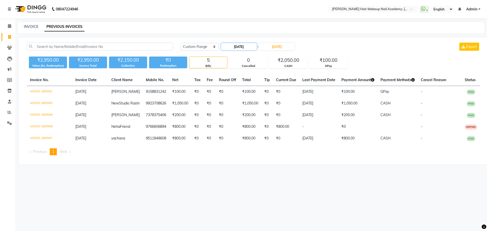
click at [254, 47] on input "22-09-2025" at bounding box center [238, 46] width 35 height 7
select select "9"
select select "2025"
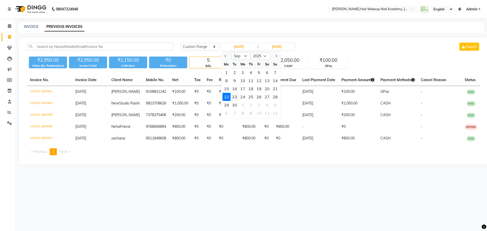
click at [234, 97] on div "23" at bounding box center [234, 97] width 8 height 8
type input "23-09-2025"
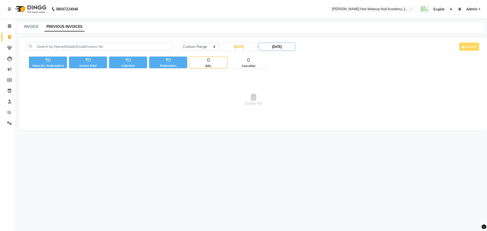
click at [287, 50] on input "22-09-2025" at bounding box center [276, 46] width 35 height 7
click at [275, 96] on div "23" at bounding box center [276, 97] width 8 height 8
type input "23-09-2025"
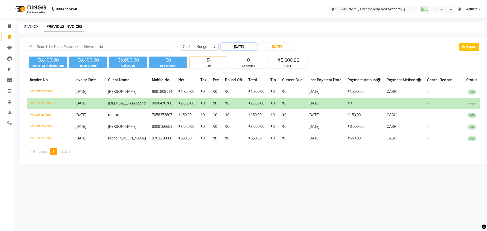
click at [234, 45] on input "23-09-2025" at bounding box center [238, 46] width 35 height 7
select select "9"
select select "2025"
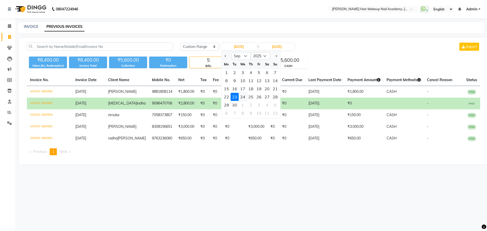
click at [241, 100] on div "24" at bounding box center [242, 97] width 8 height 8
type input "24-09-2025"
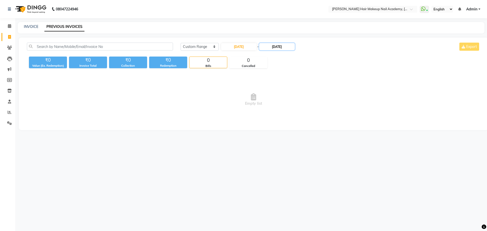
click at [293, 43] on input "23-09-2025" at bounding box center [276, 46] width 35 height 7
click at [284, 96] on div "24" at bounding box center [284, 97] width 8 height 8
type input "24-09-2025"
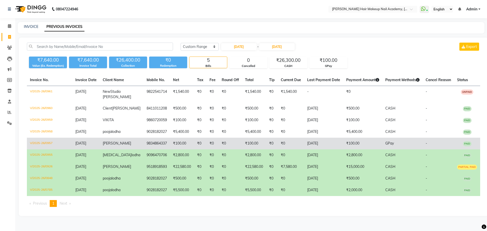
click at [369, 146] on td "₹100.00" at bounding box center [362, 144] width 39 height 12
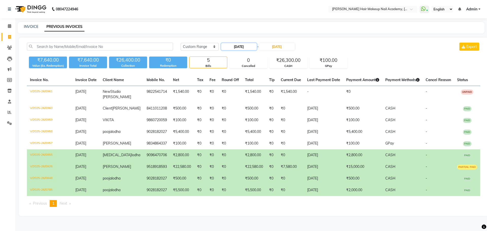
click at [245, 49] on input "24-09-2025" at bounding box center [238, 46] width 35 height 7
select select "9"
select select "2025"
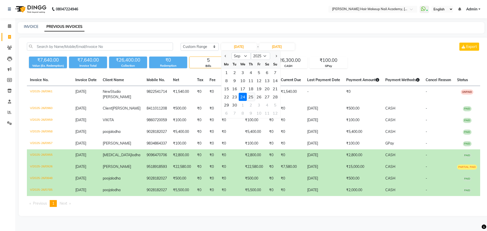
click at [250, 96] on div "25" at bounding box center [251, 97] width 8 height 8
type input "25-09-2025"
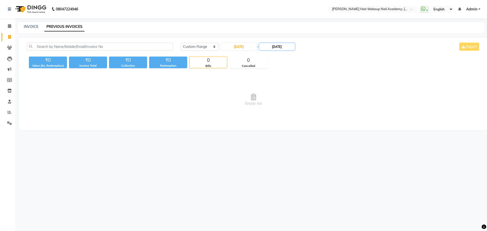
click at [292, 44] on input "24-09-2025" at bounding box center [276, 46] width 35 height 7
click at [292, 101] on ngb-datepicker-month "Mo Tu We Th Fr Sa Su 1 2 3 4 5 6 7 8 9 10 11 12 13 14 15 16 17 18 19 20 21 22 2…" at bounding box center [292, 89] width 59 height 58
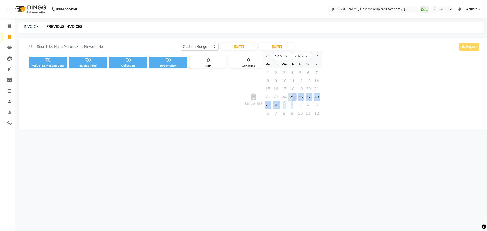
click at [292, 97] on div "25" at bounding box center [292, 97] width 8 height 8
type input "25-09-2025"
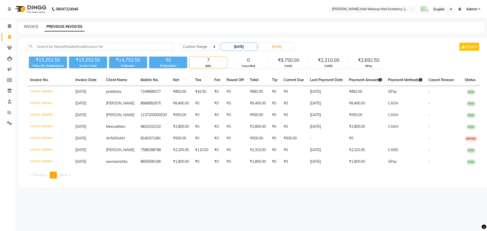
click at [246, 48] on input "25-09-2025" at bounding box center [238, 46] width 35 height 7
select select "9"
select select "2025"
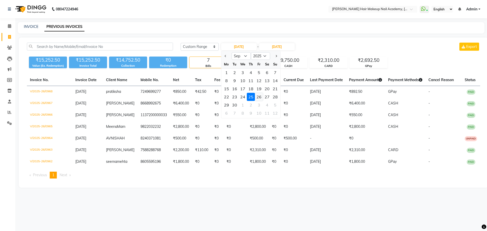
click at [261, 97] on div "26" at bounding box center [259, 97] width 8 height 8
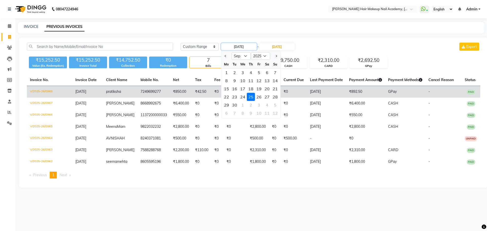
type input "26-09-2025"
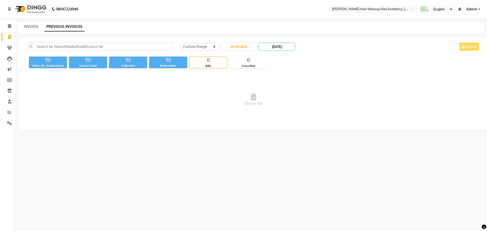
click at [288, 49] on input "25-09-2025" at bounding box center [276, 46] width 35 height 7
click at [299, 96] on div "26" at bounding box center [300, 97] width 8 height 8
type input "26-09-2025"
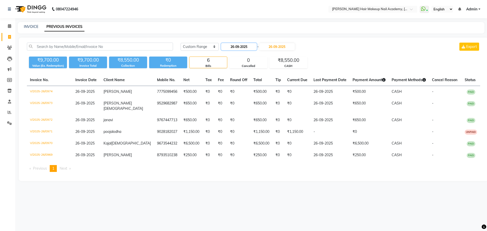
click at [253, 49] on input "26-09-2025" at bounding box center [238, 46] width 35 height 7
select select "9"
select select "2025"
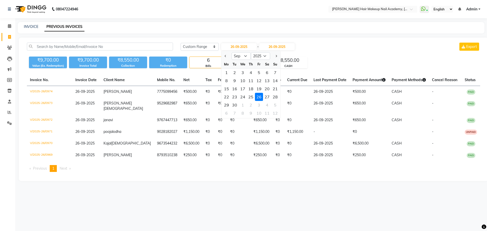
drag, startPoint x: 268, startPoint y: 98, endPoint x: 276, endPoint y: 72, distance: 26.8
click at [268, 97] on div "27" at bounding box center [267, 97] width 8 height 8
type input "27-09-2025"
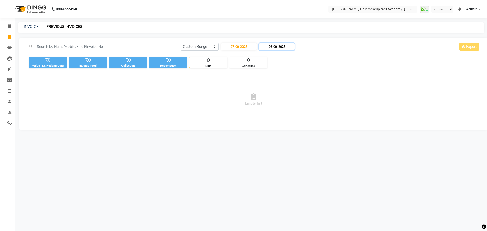
click at [287, 48] on input "26-09-2025" at bounding box center [276, 46] width 35 height 7
click at [306, 96] on div "27" at bounding box center [308, 97] width 8 height 8
type input "27-09-2025"
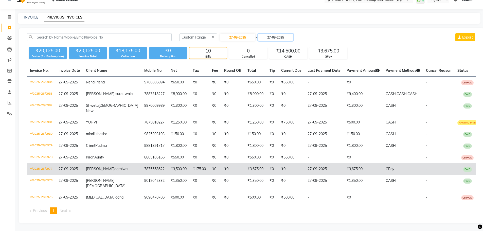
scroll to position [25, 0]
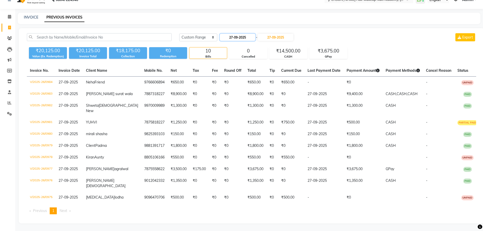
click at [244, 34] on input "27-09-2025" at bounding box center [237, 37] width 35 height 7
select select "9"
select select "2025"
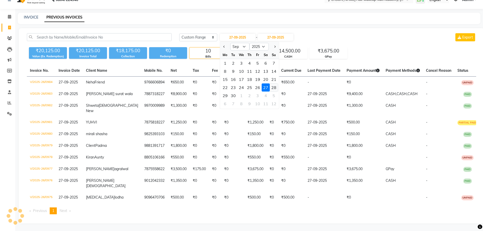
click at [271, 83] on div "28" at bounding box center [274, 87] width 8 height 8
type input "28-09-2025"
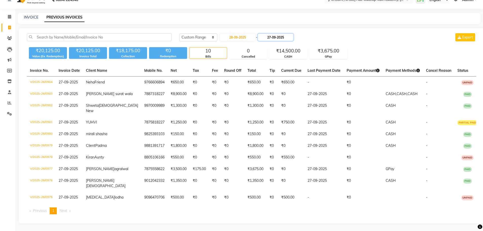
click at [290, 34] on input "27-09-2025" at bounding box center [275, 37] width 35 height 7
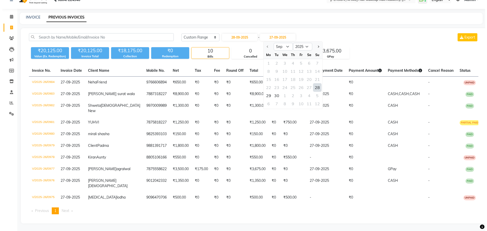
scroll to position [0, 0]
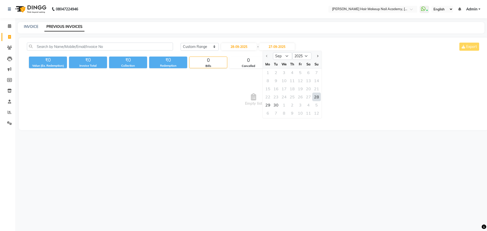
click at [317, 98] on div "28" at bounding box center [316, 97] width 8 height 8
type input "28-09-2025"
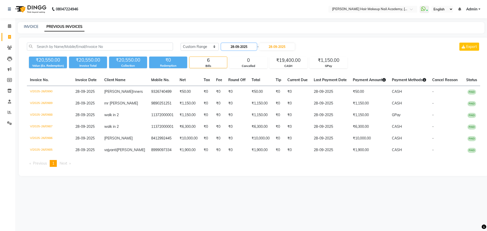
click at [252, 48] on input "28-09-2025" at bounding box center [238, 46] width 35 height 7
select select "9"
select select "2025"
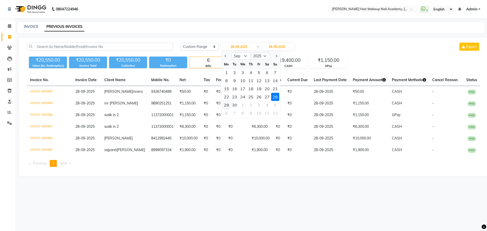
click at [225, 106] on div "29" at bounding box center [226, 105] width 8 height 8
type input "29-09-2025"
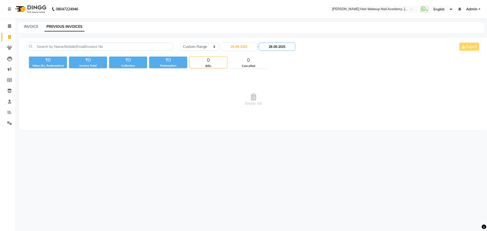
click at [283, 50] on input "28-09-2025" at bounding box center [276, 46] width 35 height 7
click at [269, 106] on div "29" at bounding box center [268, 105] width 8 height 8
type input "29-09-2025"
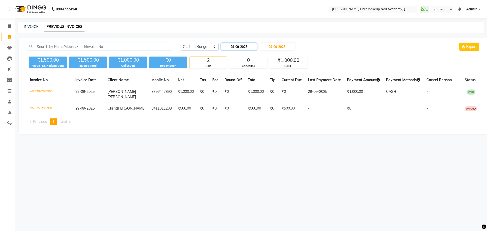
click at [244, 46] on input "29-09-2025" at bounding box center [238, 46] width 35 height 7
select select "9"
select select "2025"
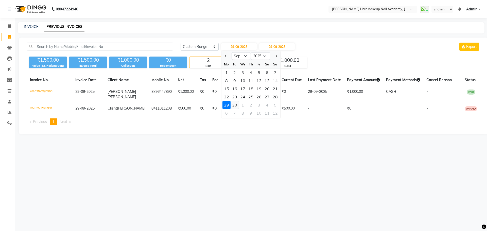
click at [235, 103] on div "30" at bounding box center [234, 105] width 8 height 8
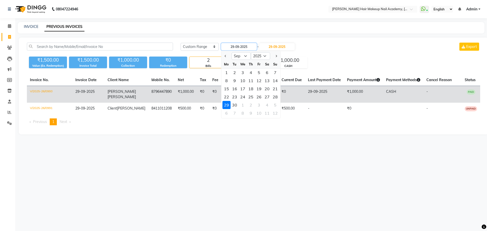
type input "30-09-2025"
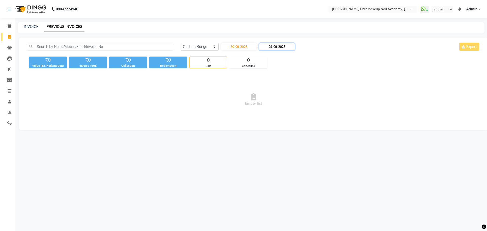
click at [283, 48] on input "29-09-2025" at bounding box center [276, 46] width 35 height 7
click at [277, 104] on div "30" at bounding box center [276, 105] width 8 height 8
type input "30-09-2025"
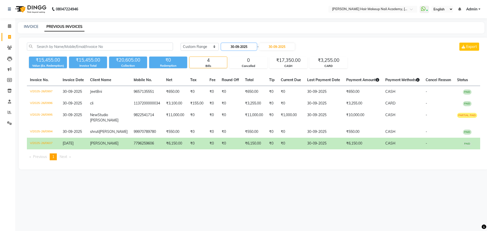
click at [244, 48] on input "30-09-2025" at bounding box center [238, 46] width 35 height 7
select select "9"
select select "2025"
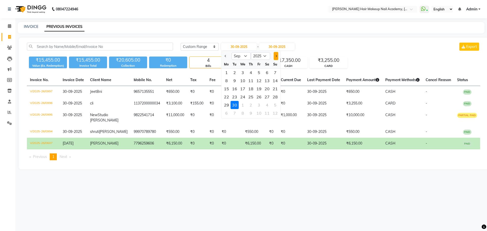
click at [278, 55] on button "Next month" at bounding box center [275, 56] width 4 height 8
select select "10"
click at [246, 72] on div "1" at bounding box center [242, 72] width 8 height 8
type input "01-10-2025"
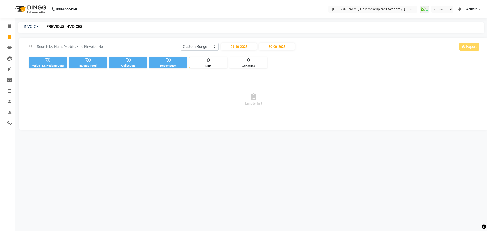
drag, startPoint x: 302, startPoint y: 47, endPoint x: 298, endPoint y: 48, distance: 5.0
click at [302, 47] on div "Today Yesterday Custom Range 01-10-2025 - 30-09-2025 Export" at bounding box center [329, 47] width 299 height 8
click at [294, 48] on input "30-09-2025" at bounding box center [276, 46] width 35 height 7
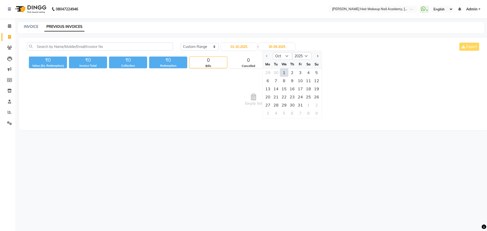
click at [286, 75] on div "1" at bounding box center [284, 72] width 8 height 8
type input "01-10-2025"
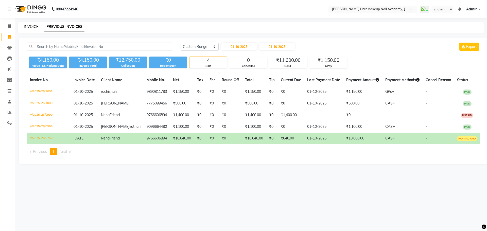
click at [35, 27] on link "INVOICE" at bounding box center [31, 26] width 14 height 5
select select "3468"
select select "service"
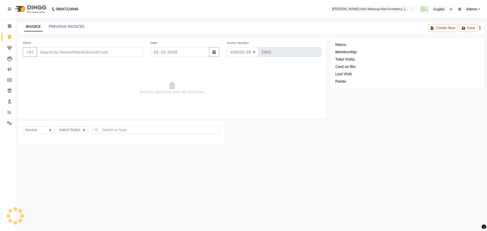
click at [80, 52] on input "Client" at bounding box center [89, 52] width 106 height 10
type input "7387691323"
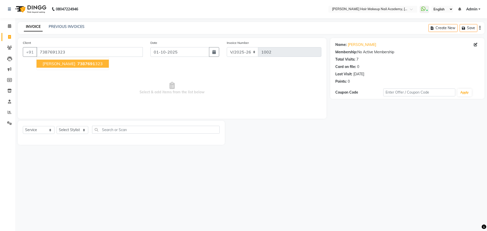
click at [85, 63] on span "7387691" at bounding box center [86, 63] width 18 height 5
click at [79, 131] on select "Select Stylist Abhimanyu Ankita Anuradha Arjun Bhavika Kiran nikita" at bounding box center [73, 130] width 32 height 8
select select "15881"
click at [57, 126] on select "Select Stylist Abhimanyu Ankita Anuradha Arjun Bhavika Kiran nikita" at bounding box center [73, 130] width 32 height 8
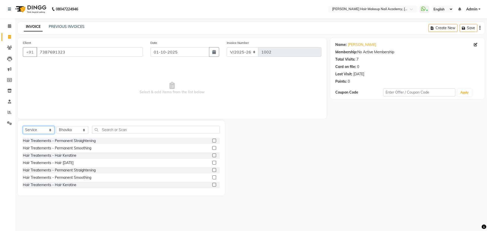
click at [40, 130] on select "Select Service Product Membership Package Voucher Prepaid Gift Card" at bounding box center [39, 130] width 32 height 8
select select "product"
click at [23, 126] on select "Select Service Product Membership Package Voucher Prepaid Gift Card" at bounding box center [39, 130] width 32 height 8
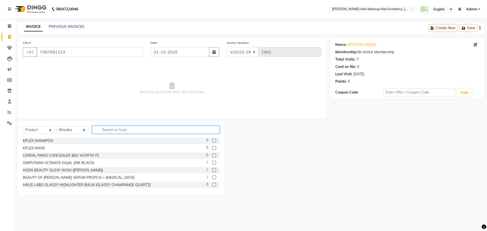
click at [138, 129] on input "text" at bounding box center [155, 130] width 127 height 8
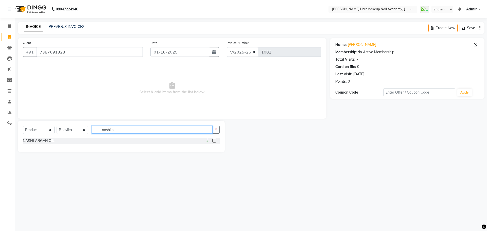
type input "nashi oil"
click at [214, 140] on label at bounding box center [214, 141] width 4 height 4
click at [214, 140] on input "checkbox" at bounding box center [213, 140] width 3 height 3
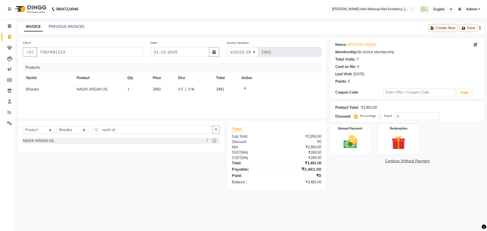
checkbox input "false"
click at [213, 154] on div "Select Service Product Membership Package Voucher Prepaid Gift Card Select Styl…" at bounding box center [119, 155] width 211 height 69
drag, startPoint x: 38, startPoint y: 51, endPoint x: 103, endPoint y: 54, distance: 65.2
click at [101, 54] on input "7387691323" at bounding box center [89, 52] width 106 height 10
click at [60, 28] on link "PREVIOUS INVOICES" at bounding box center [67, 26] width 36 height 5
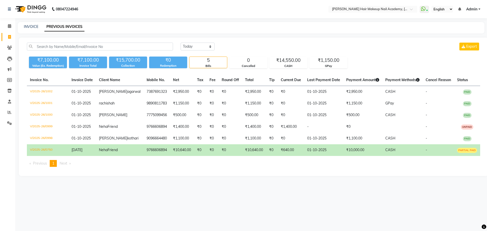
drag, startPoint x: 16, startPoint y: 28, endPoint x: 28, endPoint y: 27, distance: 11.7
click at [18, 28] on main "INVOICE PREVIOUS INVOICES Today Yesterday Custom Range Export ₹7,100.00 Value (…" at bounding box center [250, 102] width 471 height 161
click at [29, 27] on link "INVOICE" at bounding box center [31, 26] width 14 height 5
select select "service"
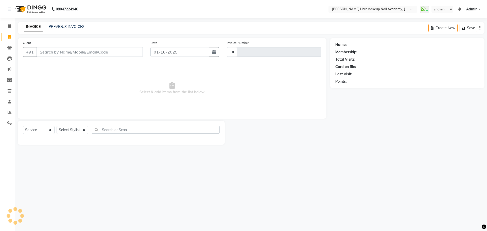
type input "1003"
select select "3468"
drag, startPoint x: 83, startPoint y: 129, endPoint x: 81, endPoint y: 132, distance: 2.7
click at [82, 131] on select "Select Stylist Abhimanyu Ankita Anuradha Arjun Bhavika Kiran nikita" at bounding box center [73, 130] width 32 height 8
select select "88279"
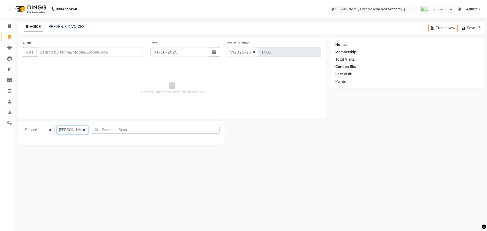
click at [57, 126] on select "Select Stylist Abhimanyu Ankita Anuradha Arjun Bhavika Kiran nikita" at bounding box center [73, 130] width 32 height 8
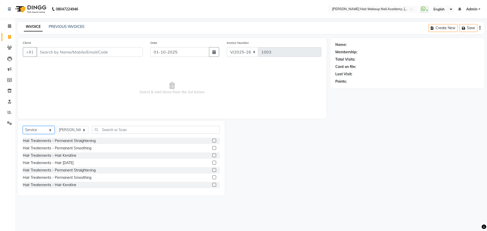
click at [39, 132] on select "Select Service Product Membership Package Voucher Prepaid Gift Card" at bounding box center [39, 130] width 32 height 8
select select "product"
click at [23, 126] on select "Select Service Product Membership Package Voucher Prepaid Gift Card" at bounding box center [39, 130] width 32 height 8
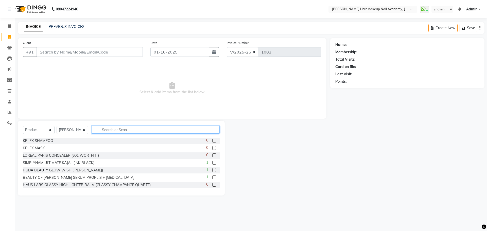
click at [134, 126] on input "text" at bounding box center [155, 130] width 127 height 8
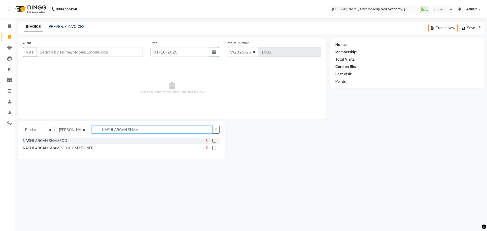
type input "NASHI ARGAN SHAM"
click at [214, 140] on label at bounding box center [214, 141] width 4 height 4
click at [214, 140] on input "checkbox" at bounding box center [213, 140] width 3 height 3
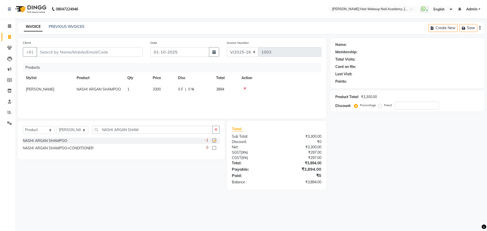
checkbox input "false"
click at [215, 132] on button "button" at bounding box center [215, 130] width 7 height 8
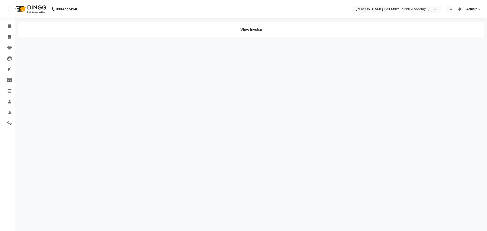
select select "en"
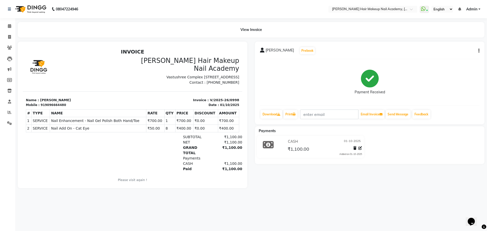
click at [477, 53] on button "button" at bounding box center [477, 50] width 3 height 5
click at [464, 56] on div "Edit Invoice" at bounding box center [453, 57] width 35 height 6
select select "service"
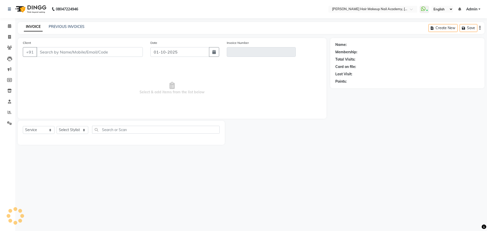
type input "9096664480"
type input "V/2025-26/0998"
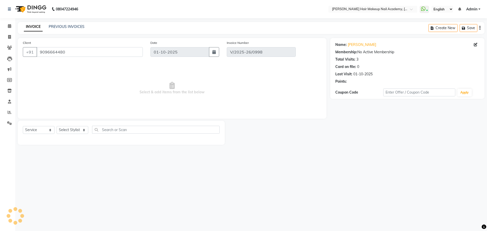
select select "select"
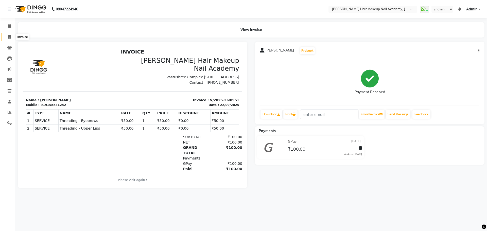
click at [13, 35] on span at bounding box center [9, 37] width 9 height 6
select select "service"
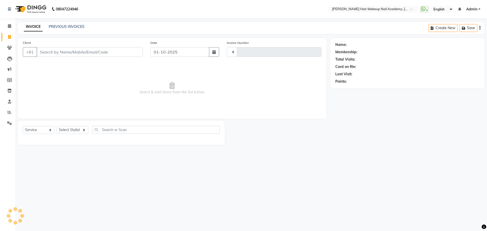
type input "1002"
select select "3468"
click at [9, 91] on icon at bounding box center [9, 91] width 4 height 4
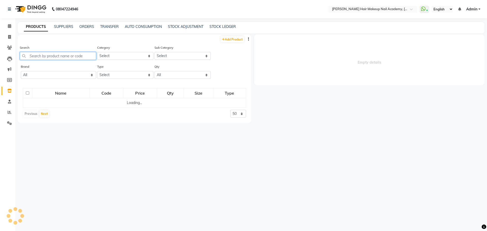
click at [61, 55] on input "text" at bounding box center [58, 56] width 76 height 8
click at [40, 56] on input "nashi oil" at bounding box center [58, 56] width 76 height 8
click at [51, 58] on input "nashi oil" at bounding box center [58, 56] width 76 height 8
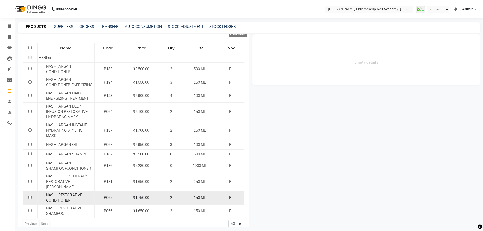
scroll to position [52, 0]
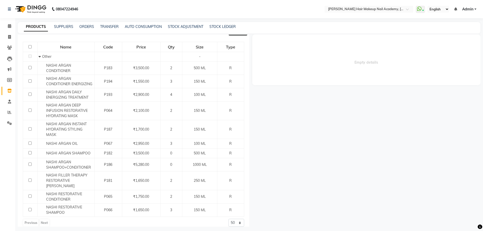
type input "nashi"
click at [228, 219] on select "50 100 500" at bounding box center [236, 223] width 16 height 8
select select "500"
click at [228, 219] on select "50 100 500" at bounding box center [236, 223] width 16 height 8
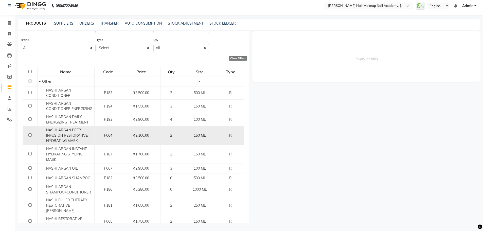
scroll to position [0, 0]
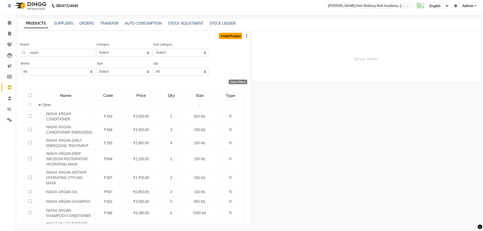
click at [227, 34] on link "Add Product" at bounding box center [230, 36] width 23 height 6
select select "true"
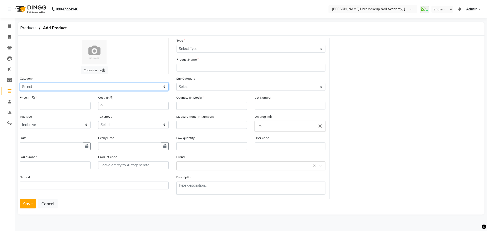
click at [114, 88] on select "Select Hair Skin Makeup Personal Care Appliances Beard Waxing Disposable Thread…" at bounding box center [94, 87] width 149 height 8
select select "388901100"
click at [20, 83] on select "Select Hair Skin Makeup Personal Care Appliances Beard Waxing Disposable Thread…" at bounding box center [94, 87] width 149 height 8
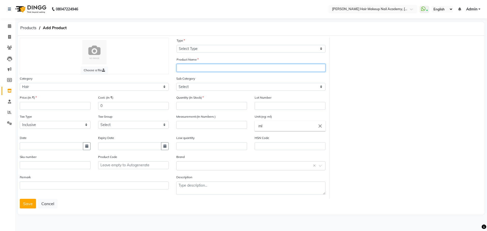
click at [207, 66] on input "text" at bounding box center [250, 68] width 149 height 8
type input "NASHI ARGAN OIL (30ML)"
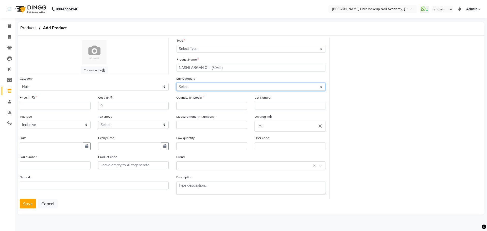
click at [209, 87] on select "Select Shampoo Conditioner Cream Mask Oil Serum Color Appliances Treatment Styl…" at bounding box center [250, 87] width 149 height 8
select select "388901105"
click at [176, 83] on select "Select Shampoo Conditioner Cream Mask Oil Serum Color Appliances Treatment Styl…" at bounding box center [250, 87] width 149 height 8
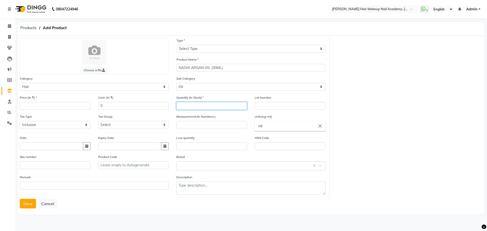
click at [198, 107] on input "number" at bounding box center [211, 106] width 71 height 8
type input "3"
click at [227, 123] on input "number" at bounding box center [211, 125] width 71 height 8
type input "30"
click at [210, 146] on input "text" at bounding box center [211, 146] width 71 height 8
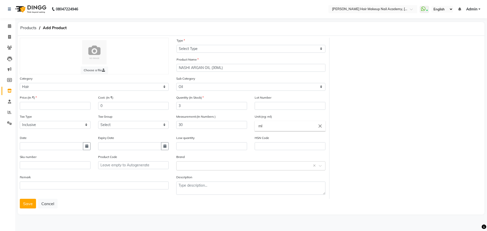
click at [213, 162] on div "Brand Select brand or add custom brand ×" at bounding box center [250, 162] width 149 height 16
click at [213, 163] on input "text" at bounding box center [245, 165] width 133 height 5
type input "NASHI"
click at [212, 159] on div "Nashi" at bounding box center [250, 156] width 148 height 9
click at [55, 107] on input "number" at bounding box center [55, 106] width 71 height 8
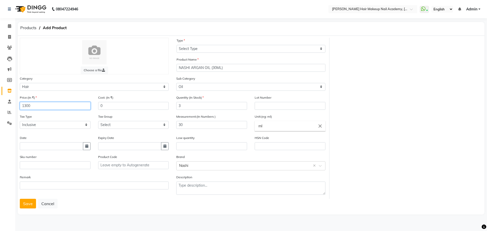
type input "1300"
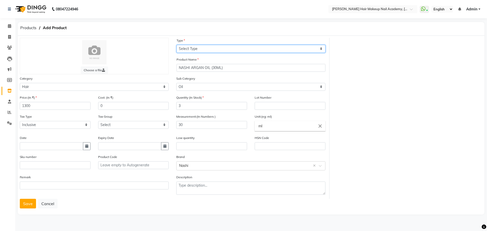
click at [194, 46] on select "Select Type Both Retail Consumable" at bounding box center [250, 49] width 149 height 8
select select "R"
click at [176, 45] on select "Select Type Both Retail Consumable" at bounding box center [250, 49] width 149 height 8
click at [28, 205] on button "Save" at bounding box center [28, 204] width 16 height 10
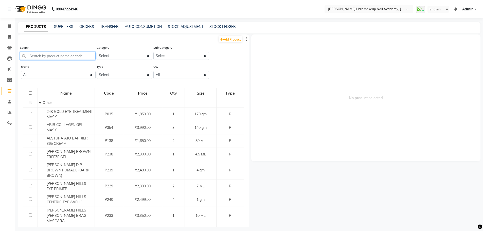
click at [83, 57] on input "text" at bounding box center [58, 56] width 76 height 8
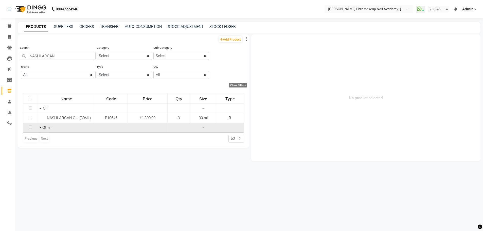
click at [41, 127] on icon at bounding box center [40, 128] width 2 height 4
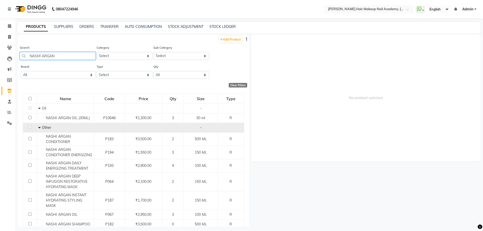
click at [70, 55] on input "NASHI ARGAN" at bounding box center [58, 56] width 76 height 8
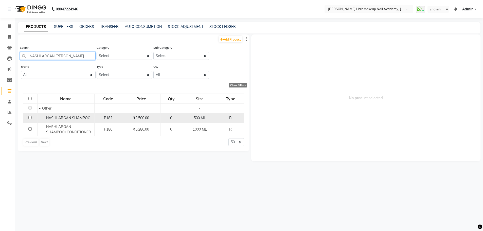
type input "NASHI ARGAN SHAMP"
click at [81, 119] on span "NASHI ARGAN SHAMPOO" at bounding box center [68, 118] width 44 height 5
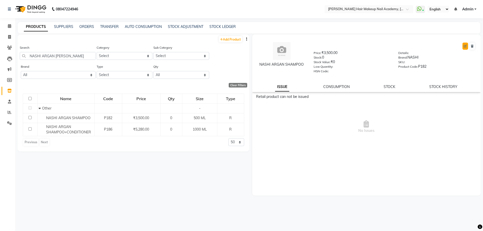
click at [465, 45] on icon at bounding box center [465, 46] width 3 height 3
select select "R"
select select "388901100"
select select "388901112"
select select "true"
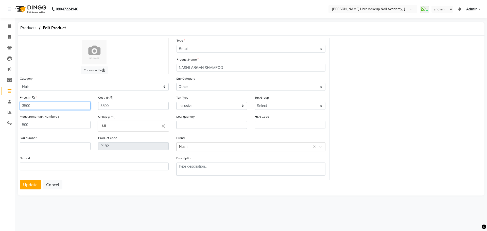
click at [38, 105] on input "3500" at bounding box center [55, 106] width 71 height 8
click at [26, 105] on input "3500" at bounding box center [55, 106] width 71 height 8
type input "3300"
click at [37, 187] on button "Update" at bounding box center [30, 185] width 21 height 10
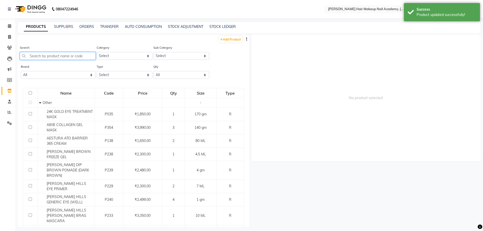
click at [77, 57] on input "text" at bounding box center [58, 56] width 76 height 8
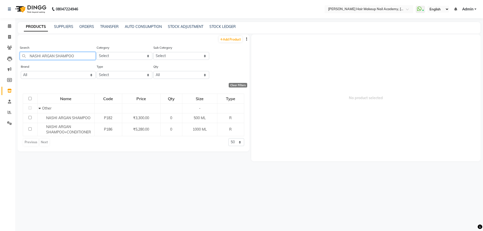
click at [81, 56] on input "NASHI ARGAN SHAMPOO" at bounding box center [58, 56] width 76 height 8
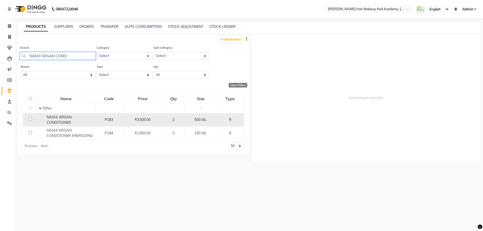
type input "NASHI ARGAN CONDI"
click at [82, 121] on div "NASHI ARGAN CONDITIONER" at bounding box center [66, 120] width 54 height 11
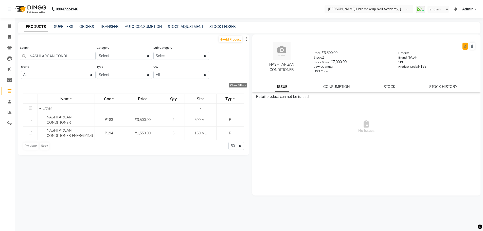
click at [465, 47] on icon at bounding box center [465, 46] width 3 height 3
select select "true"
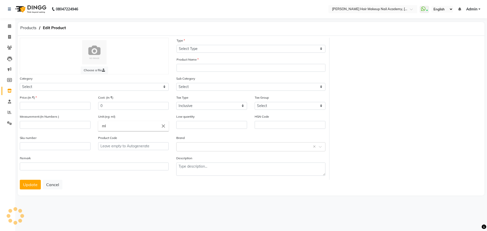
select select "R"
type input "NASHI ARGAN CONDITIONER"
select select
type input "3500"
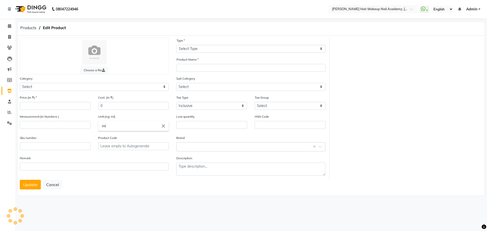
type input "3500"
type input "500"
type input "ML"
type input "P183"
select select "388901100"
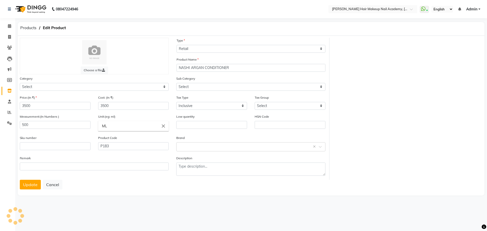
select select "388901112"
click at [27, 106] on input "3500" at bounding box center [55, 106] width 71 height 8
type input "3300"
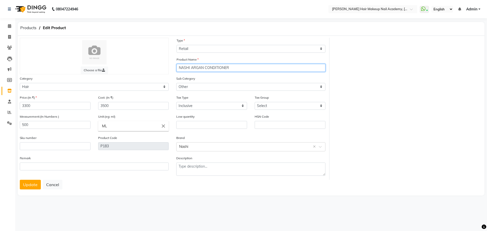
click at [251, 67] on input "NASHI ARGAN CONDITIONER" at bounding box center [250, 68] width 149 height 8
type input "NASHI ARGAN CONDITIONER (500ML)"
click at [32, 184] on button "Update" at bounding box center [30, 185] width 21 height 10
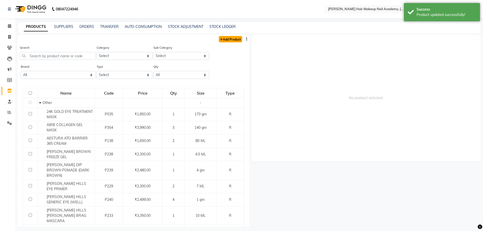
click at [223, 40] on link "Add Product" at bounding box center [230, 39] width 23 height 6
select select "true"
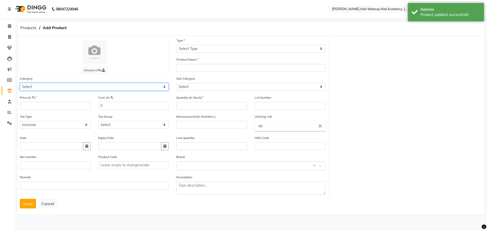
click at [67, 87] on select "Select Hair Skin Makeup Personal Care Appliances Beard Waxing Disposable Thread…" at bounding box center [94, 87] width 149 height 8
select select "388901100"
click at [20, 83] on select "Select Hair Skin Makeup Personal Care Appliances Beard Waxing Disposable Thread…" at bounding box center [94, 87] width 149 height 8
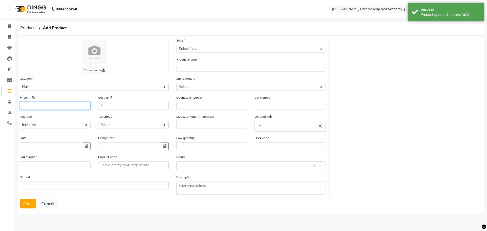
click at [65, 108] on input "number" at bounding box center [55, 106] width 71 height 8
type input "1650"
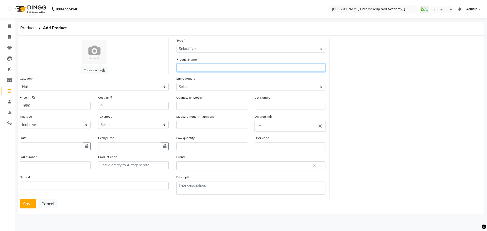
click at [230, 68] on input "text" at bounding box center [250, 68] width 149 height 8
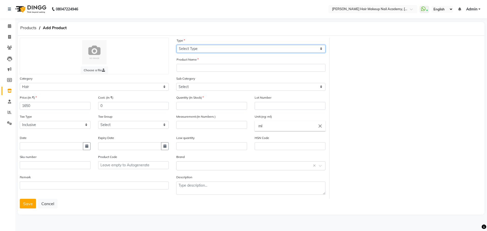
drag, startPoint x: 225, startPoint y: 47, endPoint x: 223, endPoint y: 52, distance: 5.0
click at [225, 47] on select "Select Type Both Retail Consumable" at bounding box center [250, 49] width 149 height 8
select select "R"
click at [176, 45] on select "Select Type Both Retail Consumable" at bounding box center [250, 49] width 149 height 8
click at [211, 83] on div "Sub Category Select Shampoo Conditioner Cream Mask Oil Serum Color Appliances T…" at bounding box center [250, 83] width 149 height 15
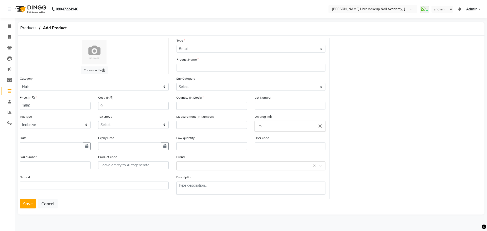
drag, startPoint x: 211, startPoint y: 72, endPoint x: 214, endPoint y: 65, distance: 8.5
click at [213, 71] on div "Product Name" at bounding box center [251, 66] width 156 height 19
click at [213, 88] on select "Select Shampoo Conditioner Cream Mask Oil Serum Color Appliances Treatment Styl…" at bounding box center [250, 87] width 149 height 8
select select "388901102"
click at [176, 83] on select "Select Shampoo Conditioner Cream Mask Oil Serum Color Appliances Treatment Styl…" at bounding box center [250, 87] width 149 height 8
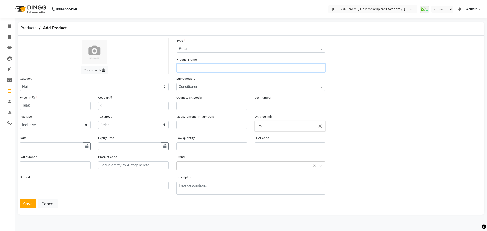
click at [208, 68] on input "text" at bounding box center [250, 68] width 149 height 8
type input "B"
type input "NASHI ARGAN CONDITIONER (200ML)"
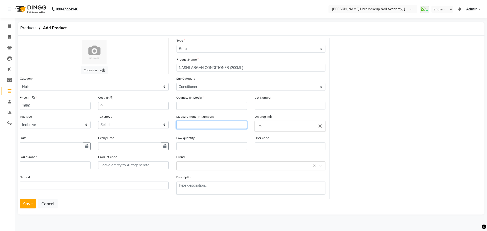
click at [203, 124] on input "number" at bounding box center [211, 125] width 71 height 8
type input "200"
click at [211, 104] on input "number" at bounding box center [211, 106] width 71 height 8
type input "6"
click at [213, 165] on input "text" at bounding box center [245, 165] width 133 height 5
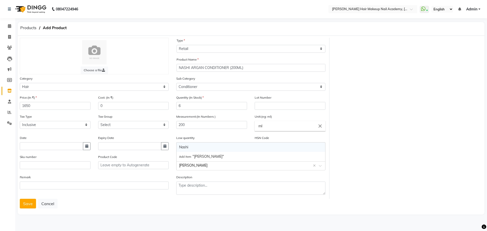
type input "NASHI"
click at [227, 158] on div "Nashi" at bounding box center [250, 156] width 148 height 9
click at [32, 201] on button "Save" at bounding box center [28, 204] width 16 height 10
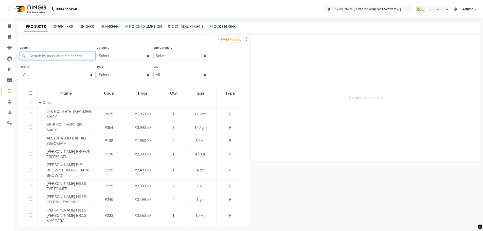
click at [57, 54] on input "text" at bounding box center [58, 56] width 76 height 8
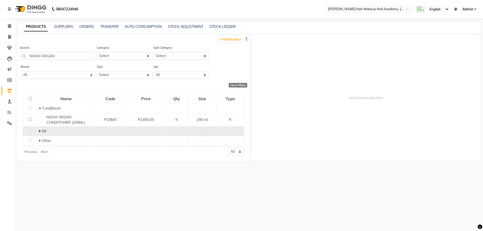
click at [39, 132] on icon at bounding box center [40, 131] width 2 height 4
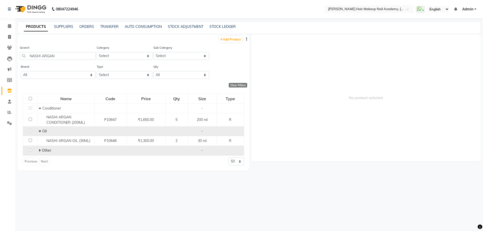
click at [40, 151] on icon at bounding box center [40, 151] width 2 height 4
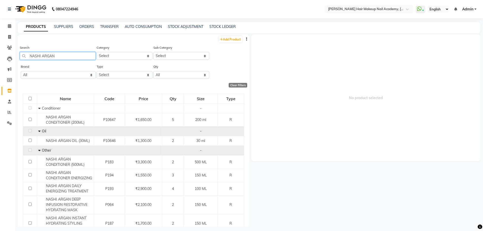
click at [54, 54] on input "NASHI ARGAN" at bounding box center [58, 56] width 76 height 8
click at [58, 57] on input "NASHI ARGAN" at bounding box center [58, 56] width 76 height 8
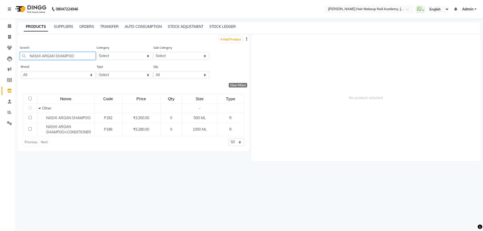
type input "NASHI ARGAN SHAMPOO"
click at [229, 35] on div "Add Product" at bounding box center [133, 38] width 231 height 8
click at [229, 38] on link "Add Product" at bounding box center [230, 39] width 23 height 6
select select "true"
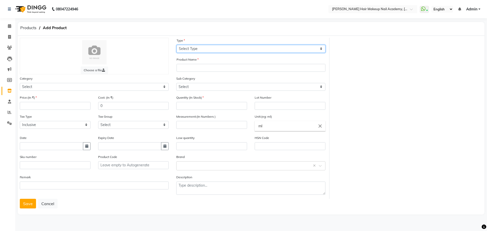
click at [217, 47] on select "Select Type Both Retail Consumable" at bounding box center [250, 49] width 149 height 8
select select "R"
click at [176, 45] on select "Select Type Both Retail Consumable" at bounding box center [250, 49] width 149 height 8
click at [129, 83] on div "Category Select Hair Skin Makeup Personal Care Appliances Beard Waxing Disposab…" at bounding box center [94, 83] width 149 height 15
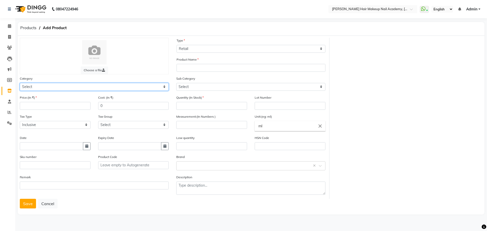
drag, startPoint x: 129, startPoint y: 83, endPoint x: 129, endPoint y: 86, distance: 2.8
click at [129, 84] on select "Select Hair Skin Makeup Personal Care Appliances Beard Waxing Disposable Thread…" at bounding box center [94, 87] width 149 height 8
select select "388901100"
click at [20, 83] on select "Select Hair Skin Makeup Personal Care Appliances Beard Waxing Disposable Thread…" at bounding box center [94, 87] width 149 height 8
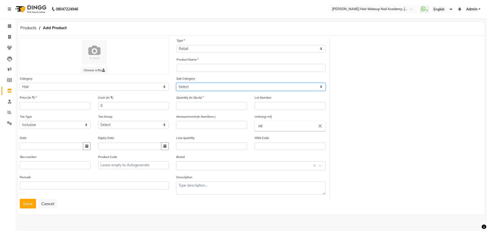
click at [193, 88] on select "Select Shampoo Conditioner Cream Mask Oil Serum Color Appliances Treatment Styl…" at bounding box center [250, 87] width 149 height 8
select select "388901101"
click at [176, 83] on select "Select Shampoo Conditioner Cream Mask Oil Serum Color Appliances Treatment Styl…" at bounding box center [250, 87] width 149 height 8
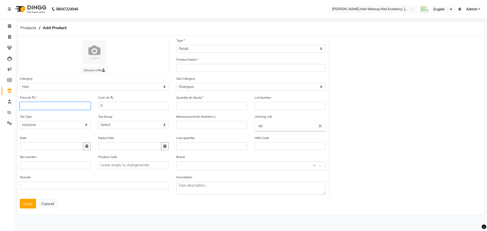
click at [77, 104] on input "number" at bounding box center [55, 106] width 71 height 8
type input "1650"
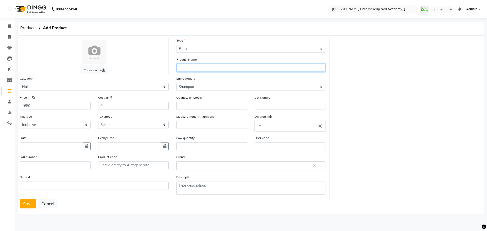
click at [200, 67] on input "text" at bounding box center [250, 68] width 149 height 8
type input "NASHI ARGAN SHAMPOO (200ML)"
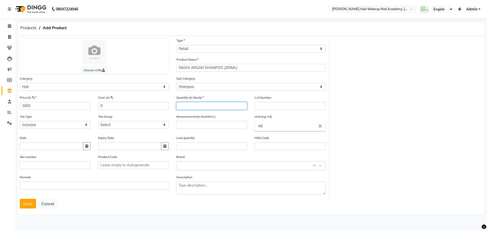
click at [195, 103] on input "number" at bounding box center [211, 106] width 71 height 8
type input "6"
click at [191, 124] on input "number" at bounding box center [211, 125] width 71 height 8
type input "200"
click at [209, 165] on input "text" at bounding box center [245, 165] width 133 height 5
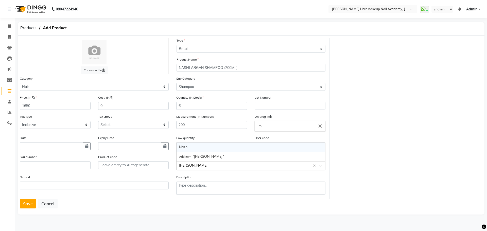
type input "NASHI"
click at [230, 155] on div "Nashi" at bounding box center [250, 156] width 148 height 9
click at [26, 205] on button "Save" at bounding box center [28, 204] width 16 height 10
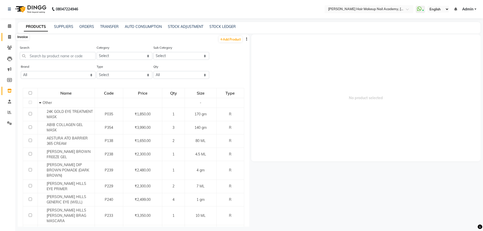
click at [9, 39] on icon at bounding box center [9, 37] width 3 height 4
select select "service"
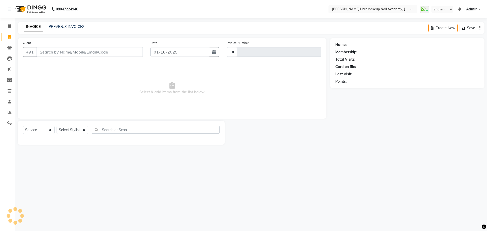
type input "1003"
select select "3468"
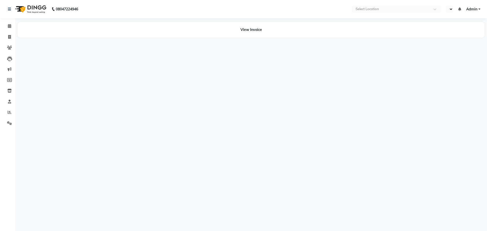
select select "en"
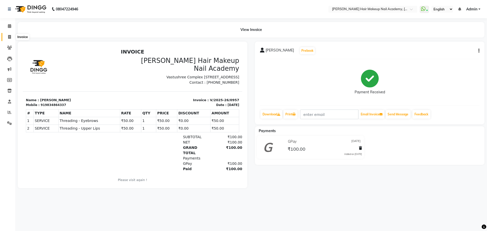
drag, startPoint x: 10, startPoint y: 35, endPoint x: 27, endPoint y: 37, distance: 16.3
click at [10, 35] on icon at bounding box center [9, 37] width 3 height 4
select select "service"
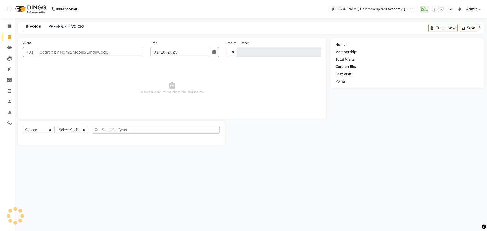
type input "1002"
click at [61, 51] on input "Client" at bounding box center [89, 52] width 106 height 10
select select "3468"
type input "7387691323"
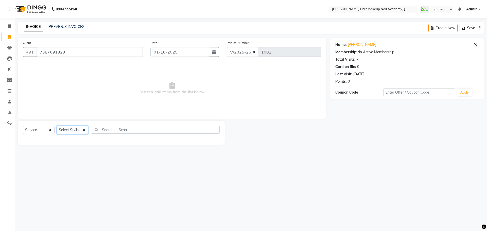
click at [74, 127] on select "Select Stylist Abhimanyu [PERSON_NAME] [PERSON_NAME][MEDICAL_DATA]" at bounding box center [73, 130] width 32 height 8
select select "15881"
click at [57, 126] on select "Select Stylist Abhimanyu [PERSON_NAME] [PERSON_NAME][MEDICAL_DATA]" at bounding box center [73, 130] width 32 height 8
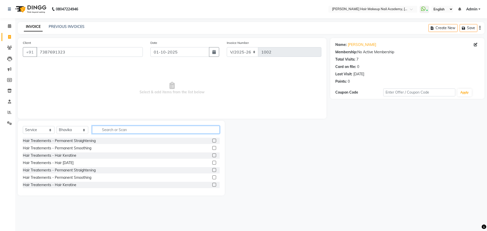
click at [138, 128] on input "text" at bounding box center [155, 130] width 127 height 8
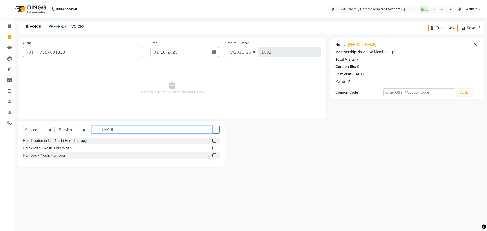
type input "NASHI"
click at [51, 131] on select "Select Service Product Membership Package Voucher Prepaid Gift Card" at bounding box center [39, 130] width 32 height 8
select select "product"
click at [23, 126] on select "Select Service Product Membership Package Voucher Prepaid Gift Card" at bounding box center [39, 130] width 32 height 8
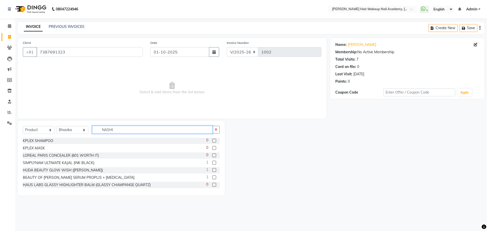
click at [115, 127] on input "NASHI" at bounding box center [152, 130] width 120 height 8
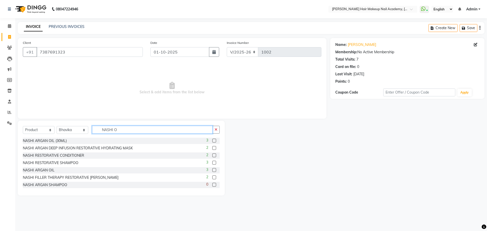
type input "NASHI O"
click at [212, 141] on label at bounding box center [214, 141] width 4 height 4
click at [212, 141] on input "checkbox" at bounding box center [213, 140] width 3 height 3
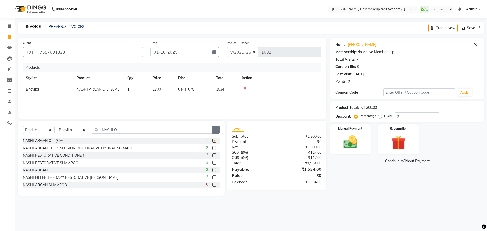
checkbox input "false"
click at [215, 133] on button "button" at bounding box center [215, 130] width 7 height 8
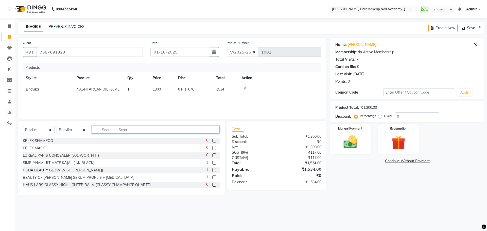
click at [199, 133] on input "text" at bounding box center [155, 130] width 127 height 8
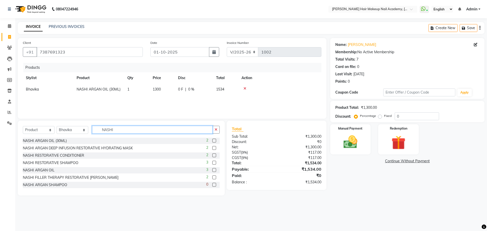
type input "NASHI"
click at [212, 163] on label at bounding box center [214, 163] width 4 height 4
click at [212, 163] on input "checkbox" at bounding box center [213, 162] width 3 height 3
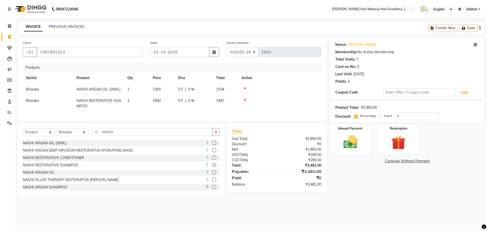
checkbox input "false"
click at [244, 100] on icon at bounding box center [244, 100] width 3 height 4
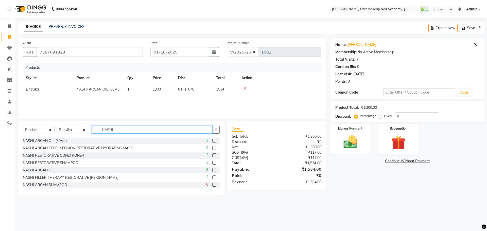
click at [142, 131] on input "NASHI" at bounding box center [152, 130] width 120 height 8
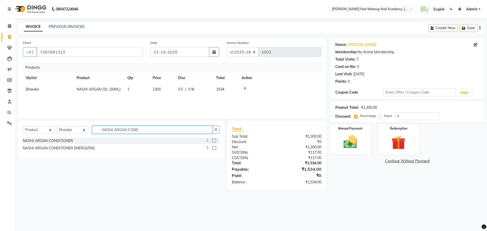
type input "NASHI ARGAN COND"
click at [214, 141] on label at bounding box center [214, 141] width 4 height 4
click at [214, 141] on input "checkbox" at bounding box center [213, 140] width 3 height 3
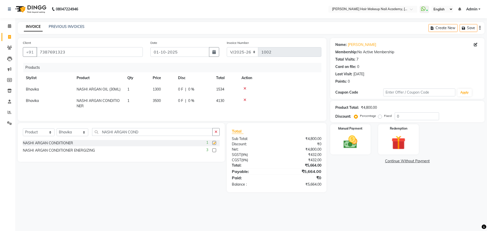
checkbox input "false"
click at [216, 134] on icon "button" at bounding box center [215, 132] width 3 height 4
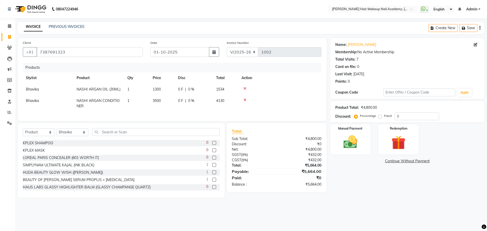
click at [243, 99] on div at bounding box center [279, 100] width 77 height 4
click at [244, 99] on icon at bounding box center [244, 100] width 3 height 4
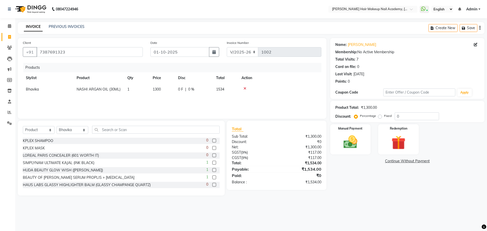
drag, startPoint x: 153, startPoint y: 134, endPoint x: 154, endPoint y: 131, distance: 3.1
click at [153, 132] on div "Select Service Product Membership Package Voucher Prepaid Gift Card Select Styl…" at bounding box center [121, 132] width 197 height 12
click at [154, 128] on input "text" at bounding box center [155, 130] width 127 height 8
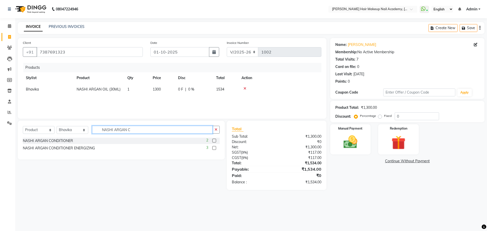
type input "NASHI ARGAN C"
click at [215, 140] on label at bounding box center [214, 141] width 4 height 4
click at [215, 140] on input "checkbox" at bounding box center [213, 140] width 3 height 3
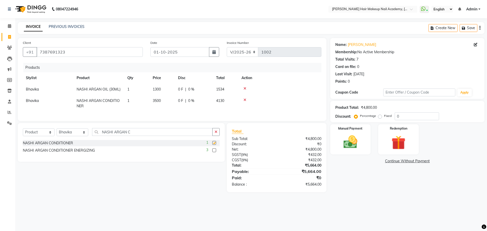
checkbox input "false"
click at [245, 100] on icon at bounding box center [244, 100] width 3 height 4
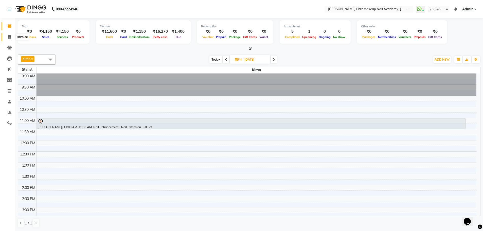
click at [9, 37] on icon at bounding box center [9, 37] width 3 height 4
select select "3468"
select select "service"
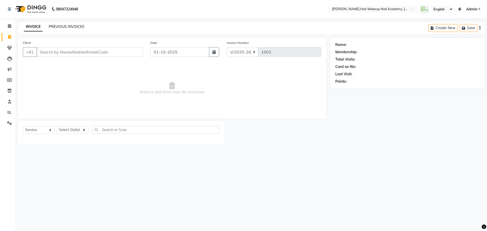
click at [70, 26] on link "PREVIOUS INVOICES" at bounding box center [67, 26] width 36 height 5
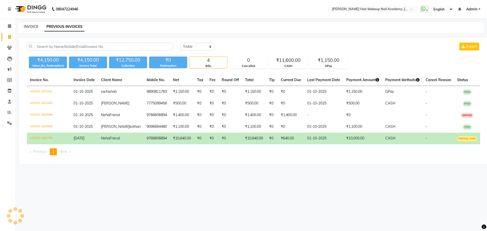
click at [34, 28] on link "INVOICE" at bounding box center [31, 26] width 14 height 5
select select "service"
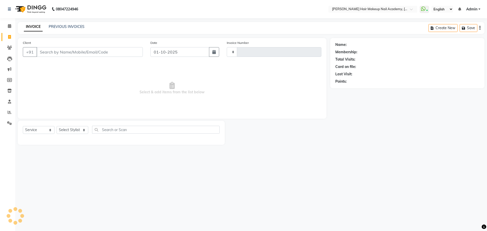
type input "1002"
select select "3468"
click at [60, 49] on input "Client" at bounding box center [89, 52] width 106 height 10
type input "7387691323"
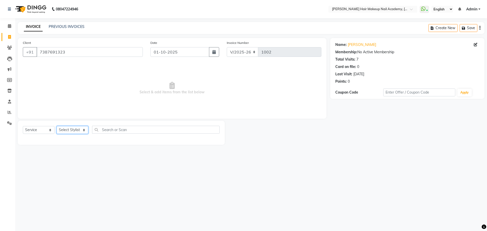
click at [70, 132] on select "Select Stylist Abhimanyu Ankita Anuradha Arjun Bhavika Kiran nikita" at bounding box center [73, 130] width 32 height 8
select select "15881"
click at [57, 126] on select "Select Stylist Abhimanyu Ankita Anuradha Arjun Bhavika Kiran nikita" at bounding box center [73, 130] width 32 height 8
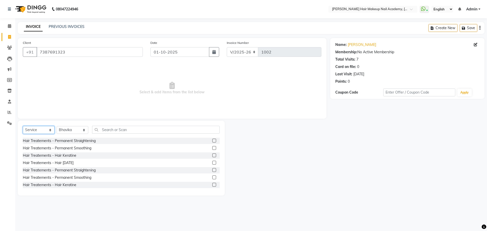
click at [39, 127] on select "Select Service Product Membership Package Voucher Prepaid Gift Card" at bounding box center [39, 130] width 32 height 8
select select "product"
click at [23, 126] on select "Select Service Product Membership Package Voucher Prepaid Gift Card" at bounding box center [39, 130] width 32 height 8
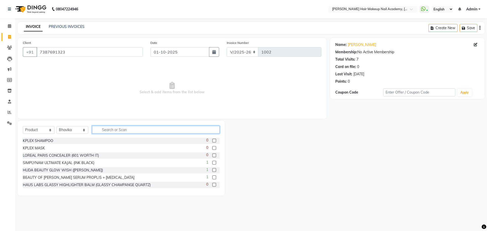
click at [117, 129] on input "text" at bounding box center [155, 130] width 127 height 8
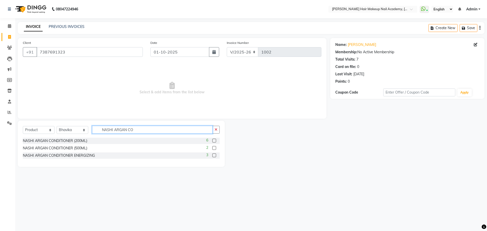
type input "NASHI ARGAN CO"
drag, startPoint x: 215, startPoint y: 140, endPoint x: 214, endPoint y: 136, distance: 4.3
click at [214, 139] on label at bounding box center [214, 141] width 4 height 4
click at [214, 139] on input "checkbox" at bounding box center [213, 140] width 3 height 3
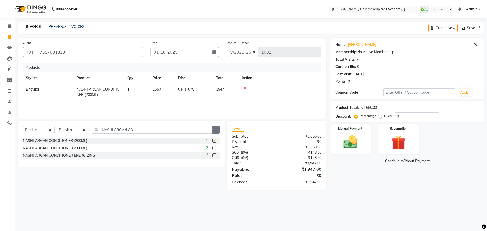
checkbox input "false"
click at [215, 130] on icon "button" at bounding box center [215, 130] width 3 height 4
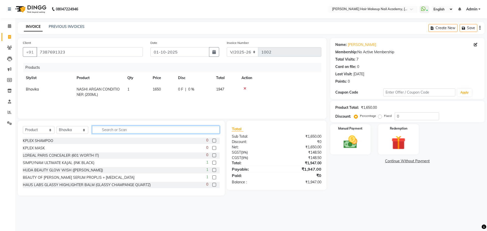
click at [215, 130] on input "text" at bounding box center [155, 130] width 127 height 8
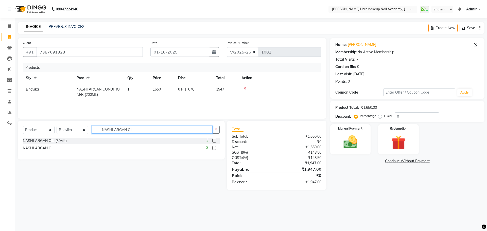
type input "NASHI ARGAN OI"
click at [213, 141] on label at bounding box center [214, 141] width 4 height 4
click at [213, 141] on input "checkbox" at bounding box center [213, 140] width 3 height 3
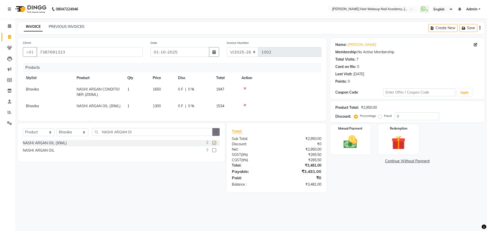
checkbox input "false"
click at [216, 136] on button "button" at bounding box center [215, 132] width 7 height 8
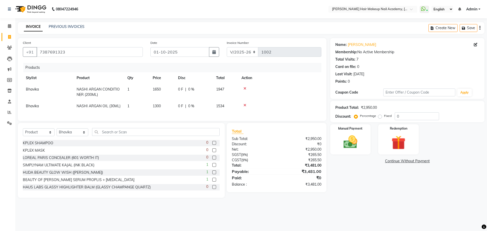
drag, startPoint x: 479, startPoint y: 29, endPoint x: 475, endPoint y: 35, distance: 7.4
click at [479, 28] on icon "button" at bounding box center [479, 28] width 1 height 0
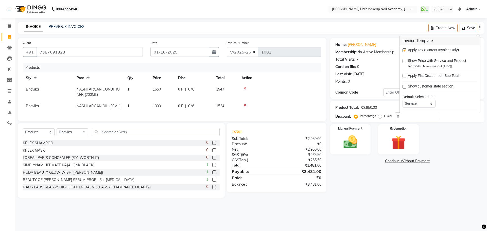
click at [406, 50] on label at bounding box center [404, 50] width 4 height 4
click at [405, 50] on input "checkbox" at bounding box center [403, 50] width 3 height 3
checkbox input "false"
drag, startPoint x: 372, startPoint y: 192, endPoint x: 364, endPoint y: 162, distance: 31.0
click at [372, 192] on div "Name: Shikha Agarwal Membership: No Active Membership Total Visits: 7 Card on f…" at bounding box center [409, 118] width 158 height 160
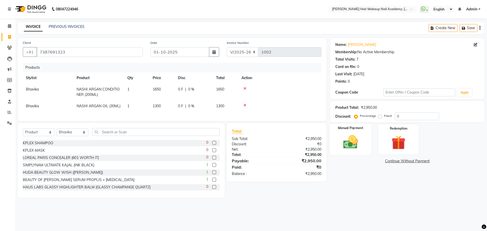
click at [354, 147] on img at bounding box center [350, 142] width 24 height 17
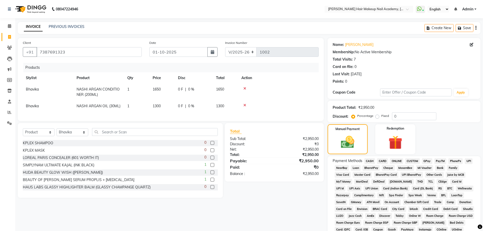
click at [371, 162] on span "CASH" at bounding box center [369, 161] width 11 height 6
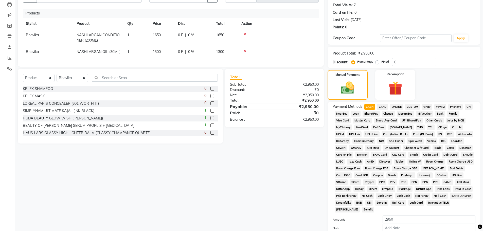
scroll to position [103, 0]
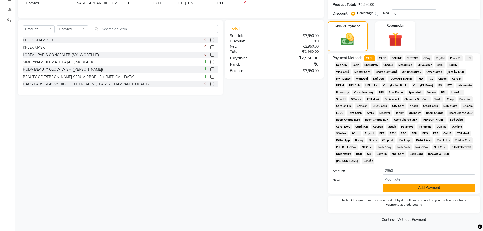
click at [425, 188] on button "Add Payment" at bounding box center [428, 188] width 93 height 8
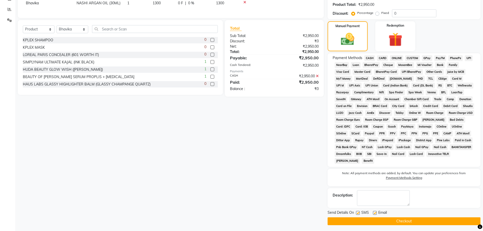
click at [406, 218] on button "Checkout" at bounding box center [403, 221] width 153 height 8
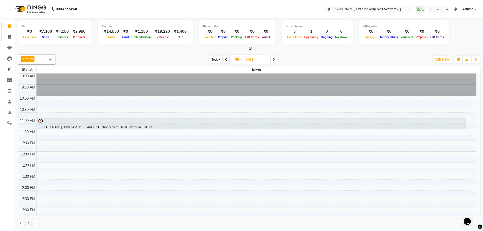
click at [4, 38] on link "Invoice" at bounding box center [8, 37] width 12 height 8
select select "3468"
select select "service"
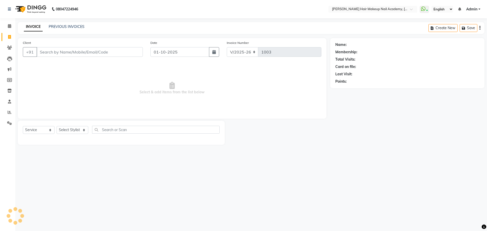
click at [71, 56] on input "Client" at bounding box center [89, 52] width 106 height 10
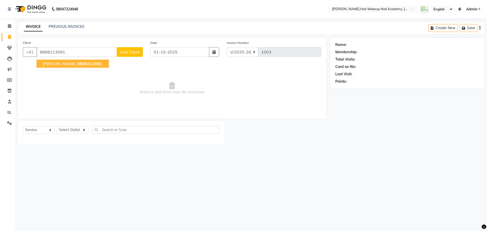
type input "8888113081"
click at [86, 65] on span "888811308" at bounding box center [88, 63] width 23 height 5
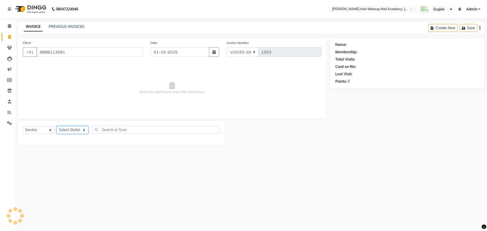
drag, startPoint x: 80, startPoint y: 128, endPoint x: 80, endPoint y: 132, distance: 4.1
click at [80, 129] on select "Select Stylist Abhimanyu [PERSON_NAME] [PERSON_NAME][MEDICAL_DATA]" at bounding box center [73, 130] width 32 height 8
select select "88142"
click at [57, 126] on select "Select Stylist Abhimanyu [PERSON_NAME] [PERSON_NAME][MEDICAL_DATA]" at bounding box center [73, 130] width 32 height 8
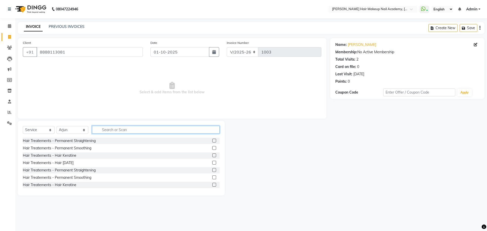
click at [119, 131] on input "text" at bounding box center [155, 130] width 127 height 8
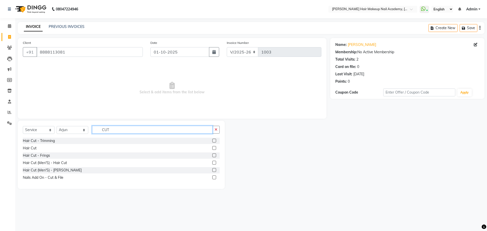
type input "CUT"
click at [215, 162] on label at bounding box center [214, 163] width 4 height 4
click at [215, 162] on input "checkbox" at bounding box center [213, 162] width 3 height 3
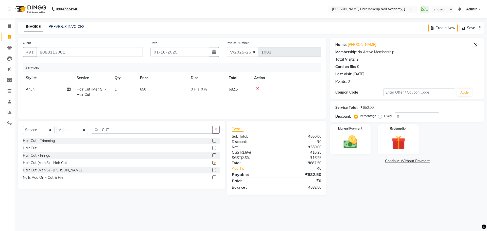
checkbox input "false"
click at [479, 28] on icon "button" at bounding box center [479, 28] width 1 height 0
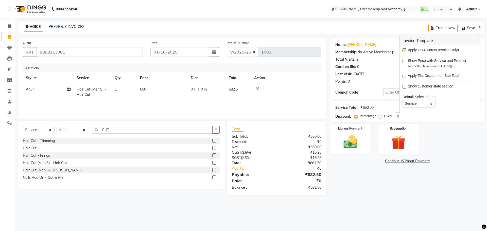
click at [404, 51] on label at bounding box center [404, 50] width 4 height 4
click at [404, 51] on input "checkbox" at bounding box center [403, 50] width 3 height 3
checkbox input "false"
click at [381, 194] on main "INVOICE PREVIOUS INVOICES Create New Save Client [PHONE_NUMBER] Date [DATE] Inv…" at bounding box center [250, 109] width 471 height 174
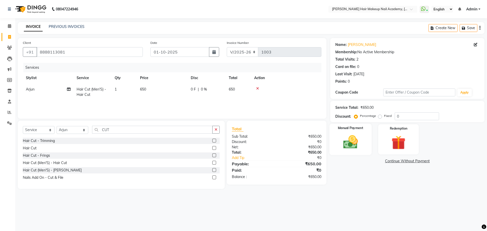
click at [354, 145] on img at bounding box center [350, 142] width 24 height 17
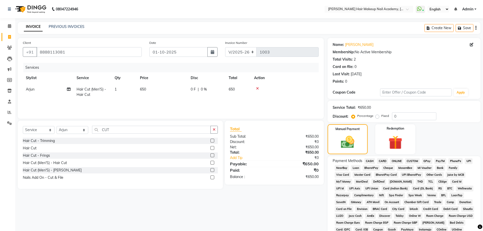
click at [429, 161] on span "GPay" at bounding box center [427, 161] width 10 height 6
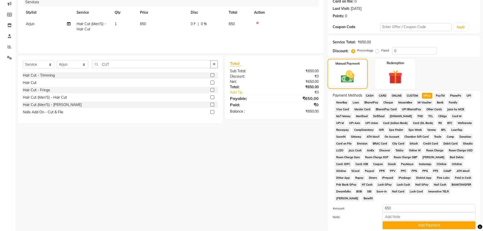
scroll to position [103, 0]
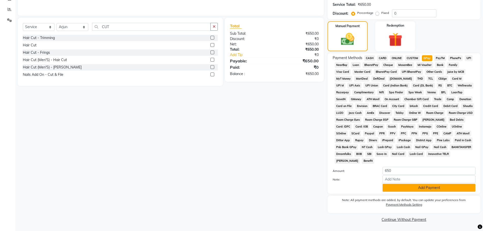
click at [424, 186] on button "Add Payment" at bounding box center [428, 188] width 93 height 8
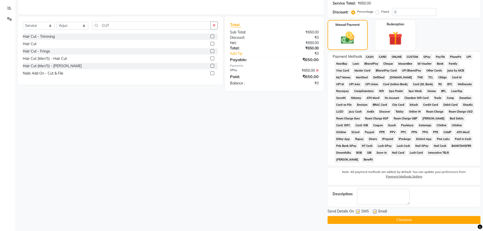
scroll to position [105, 0]
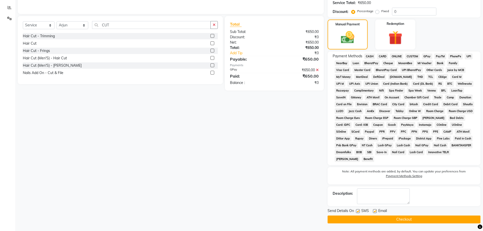
click at [439, 220] on button "Checkout" at bounding box center [403, 219] width 153 height 8
